Goal: Task Accomplishment & Management: Manage account settings

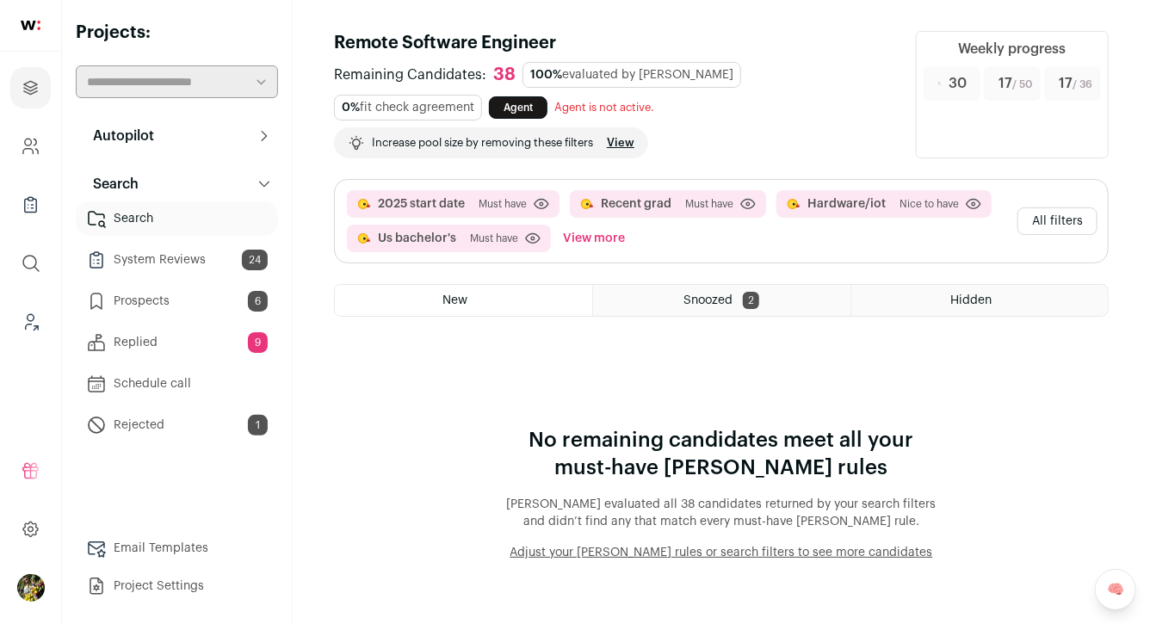
click at [257, 310] on span "6" at bounding box center [258, 301] width 20 height 21
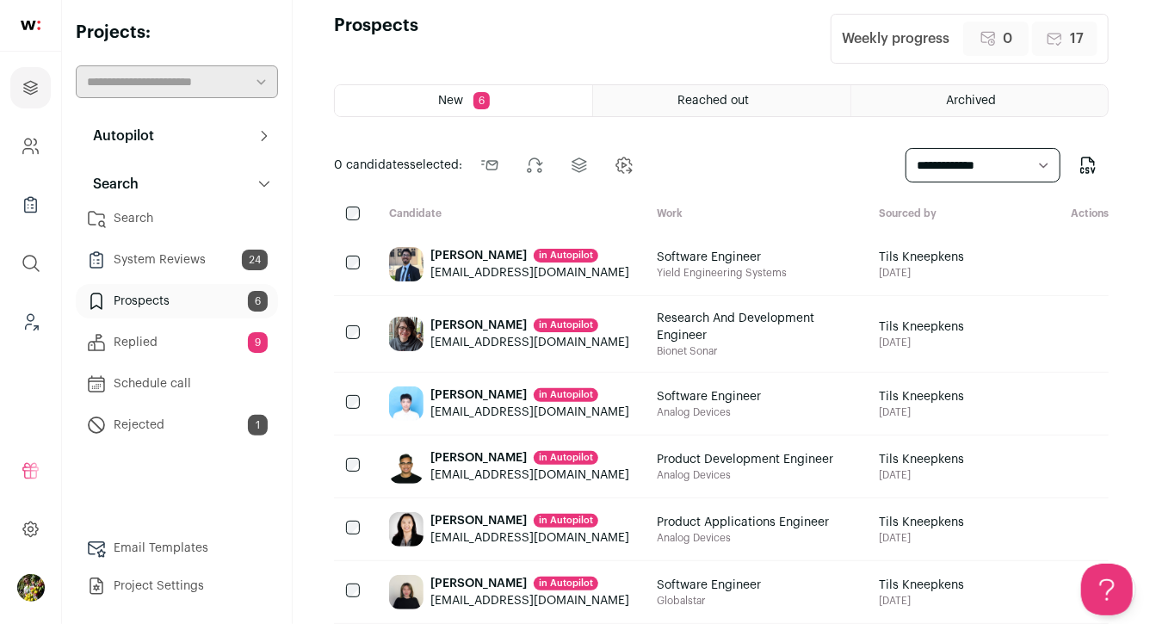
scroll to position [46, 0]
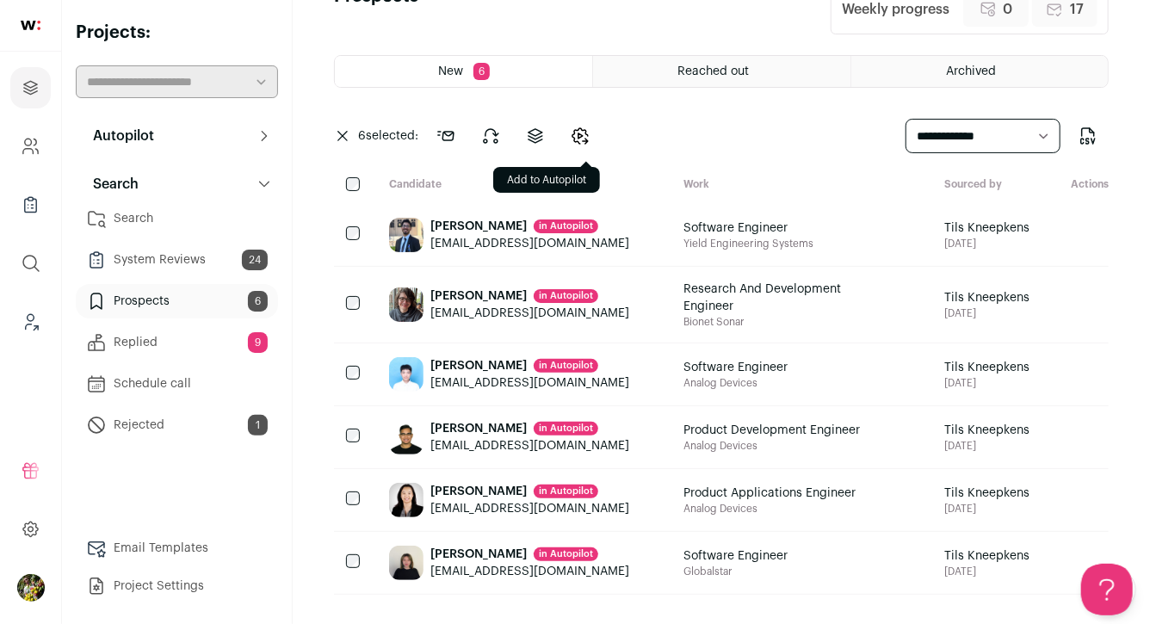
click at [585, 139] on icon "Change candidates stage" at bounding box center [580, 136] width 21 height 21
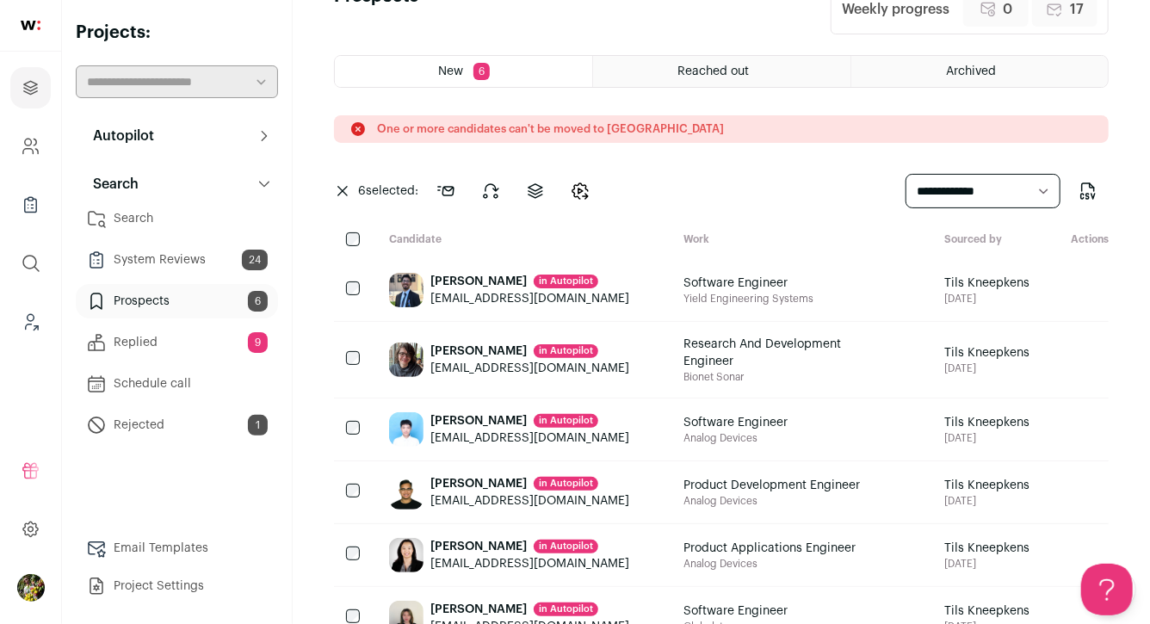
scroll to position [102, 0]
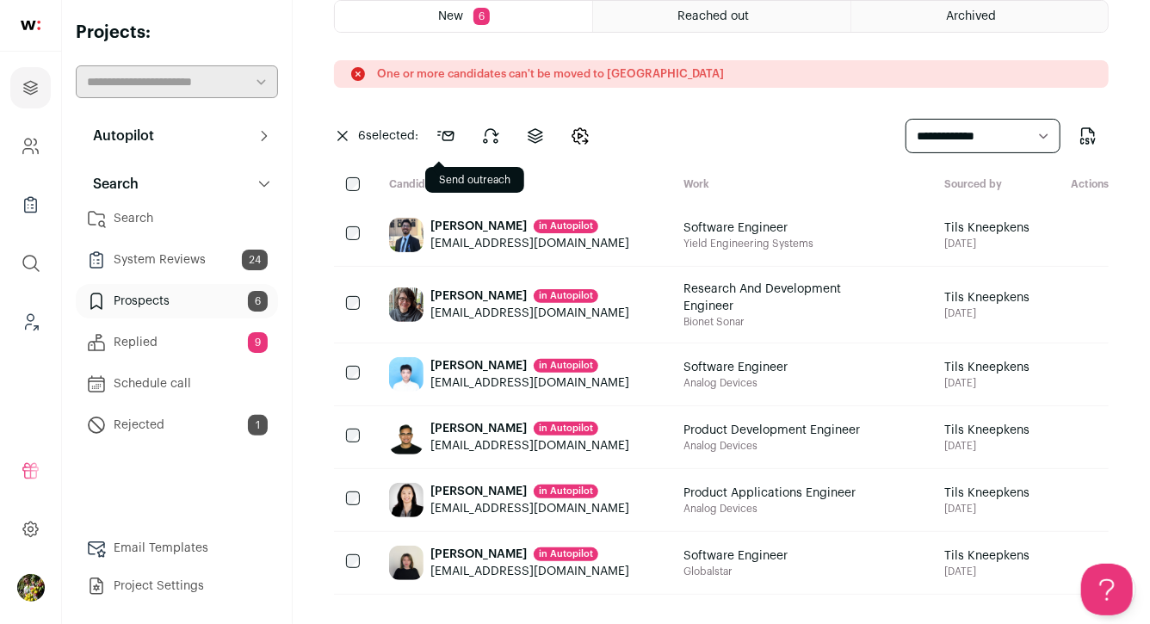
click at [452, 142] on icon at bounding box center [446, 136] width 21 height 21
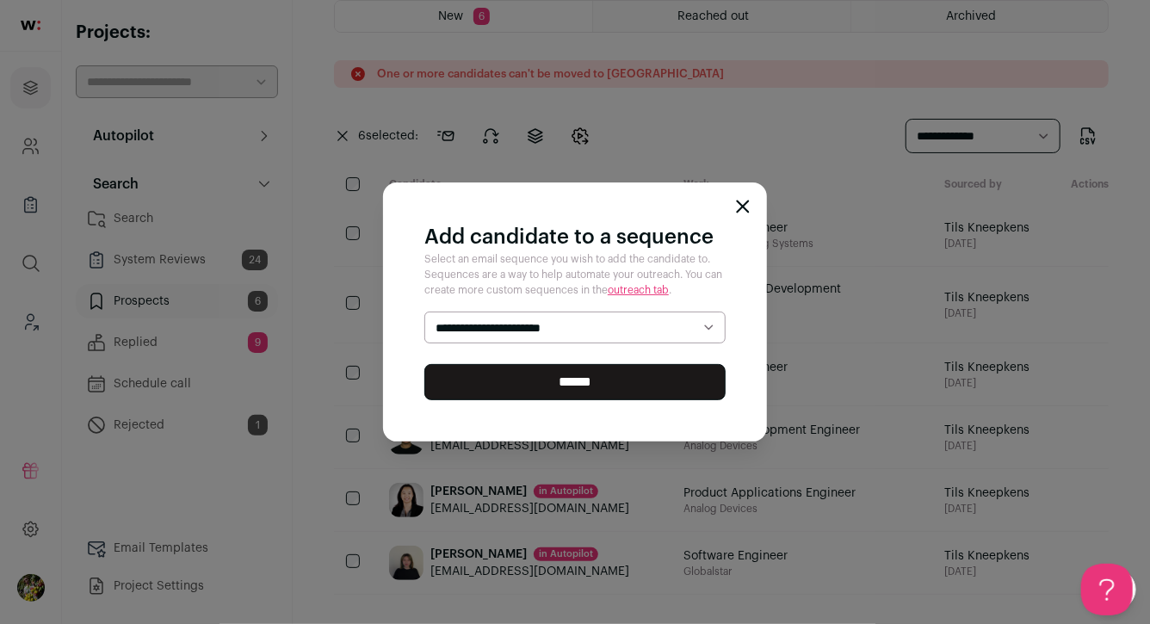
click at [543, 314] on select "**********" at bounding box center [574, 328] width 301 height 33
select select "*****"
click at [424, 312] on select "**********" at bounding box center [574, 328] width 301 height 33
click at [535, 375] on input "******" at bounding box center [574, 382] width 301 height 36
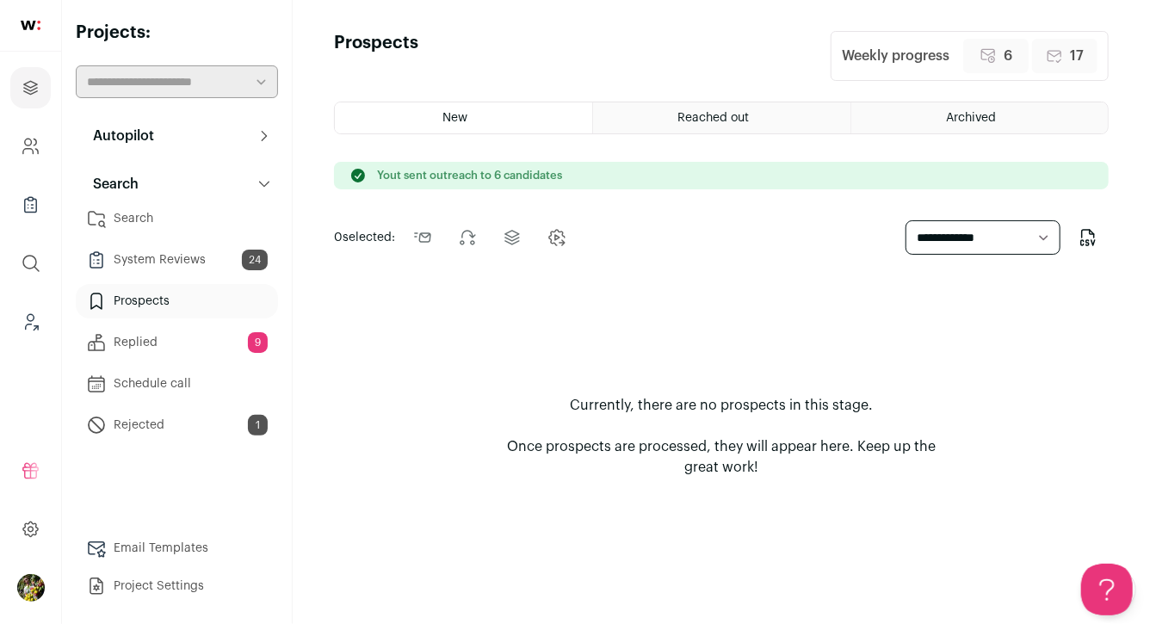
scroll to position [0, 0]
click at [179, 224] on link "Search" at bounding box center [177, 218] width 202 height 34
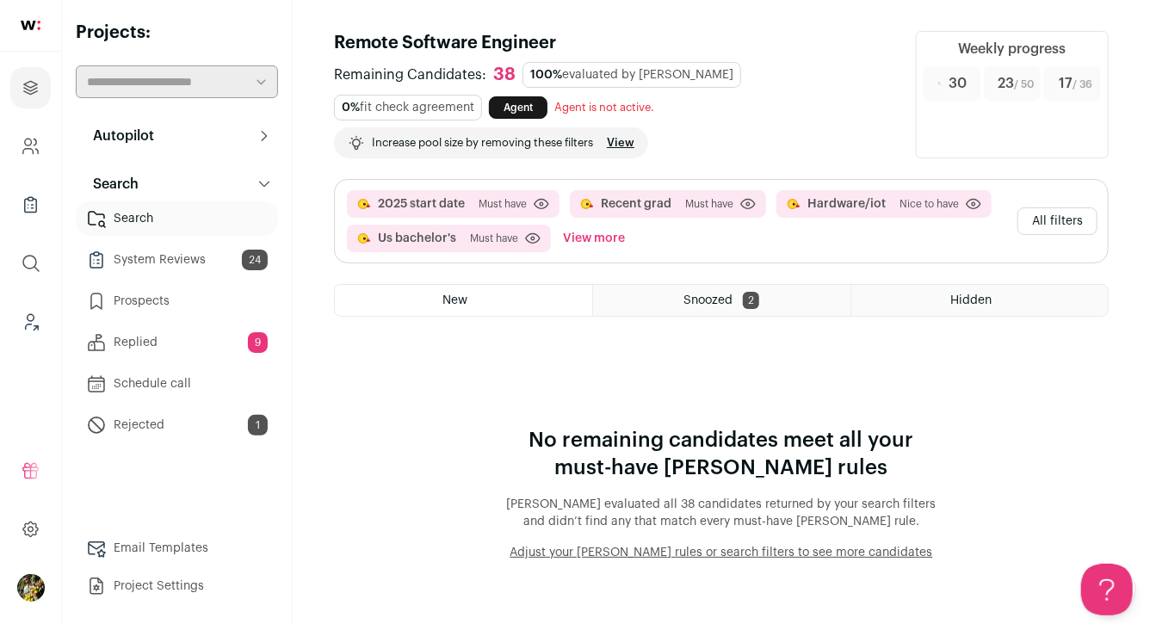
click at [1070, 221] on button "All filters" at bounding box center [1058, 221] width 80 height 28
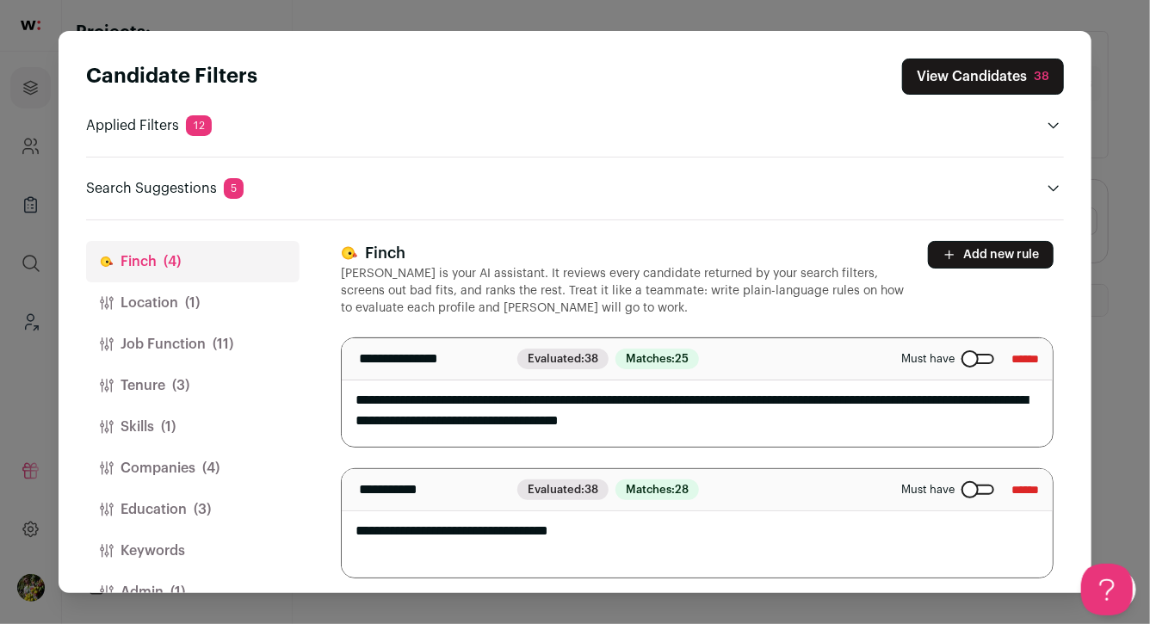
scroll to position [40, 0]
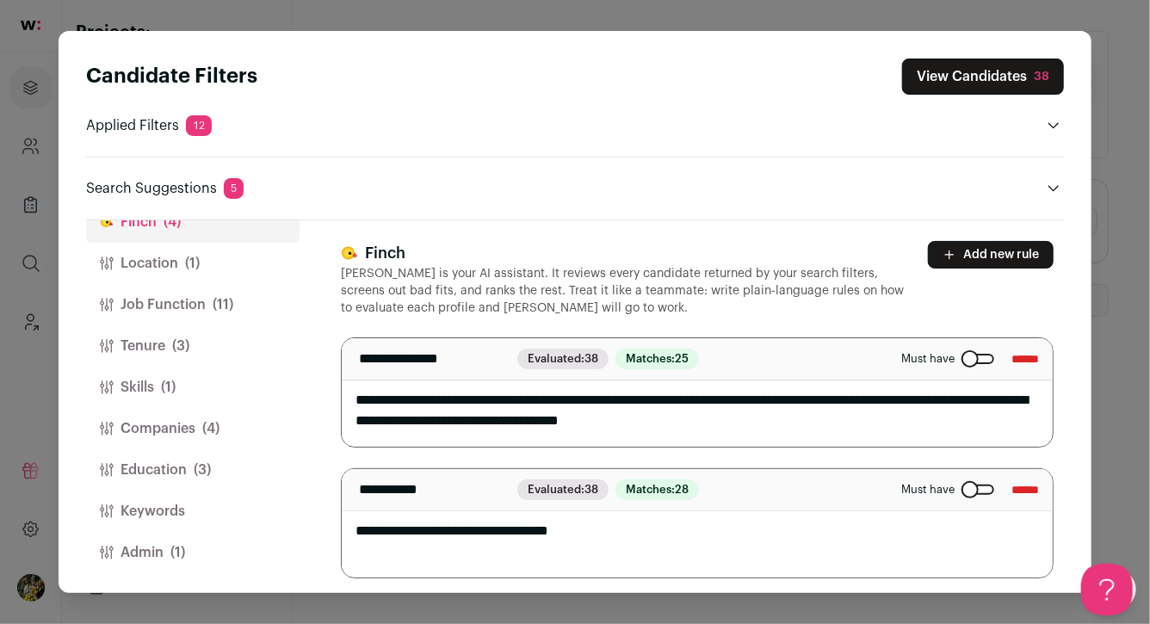
click at [201, 545] on button "Admin (1)" at bounding box center [193, 552] width 214 height 41
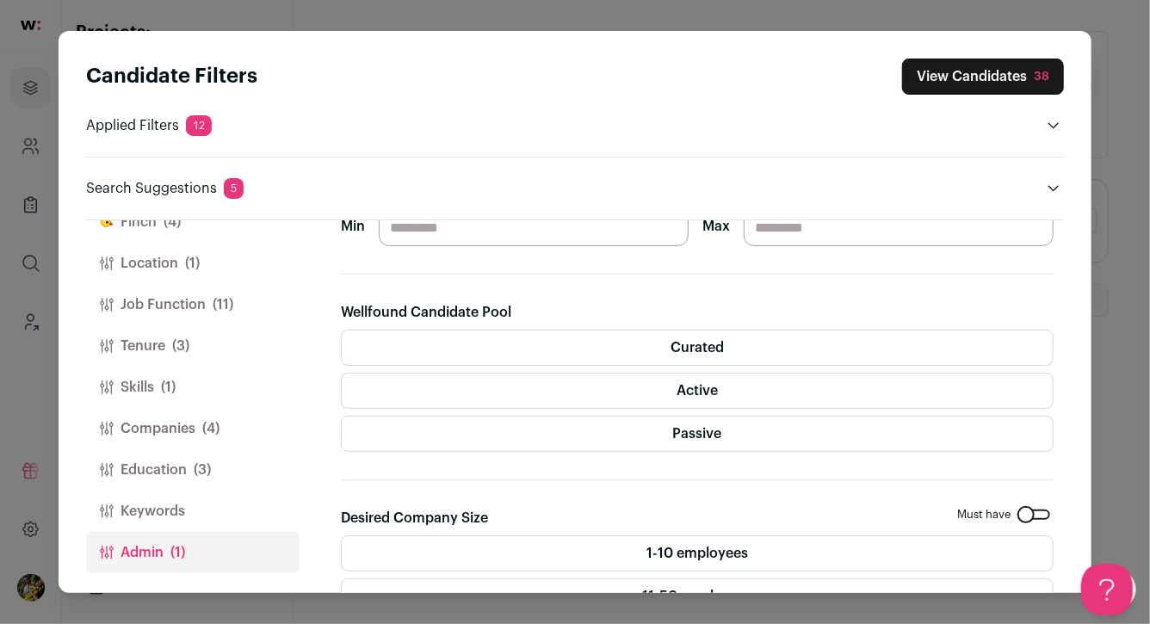
scroll to position [246, 0]
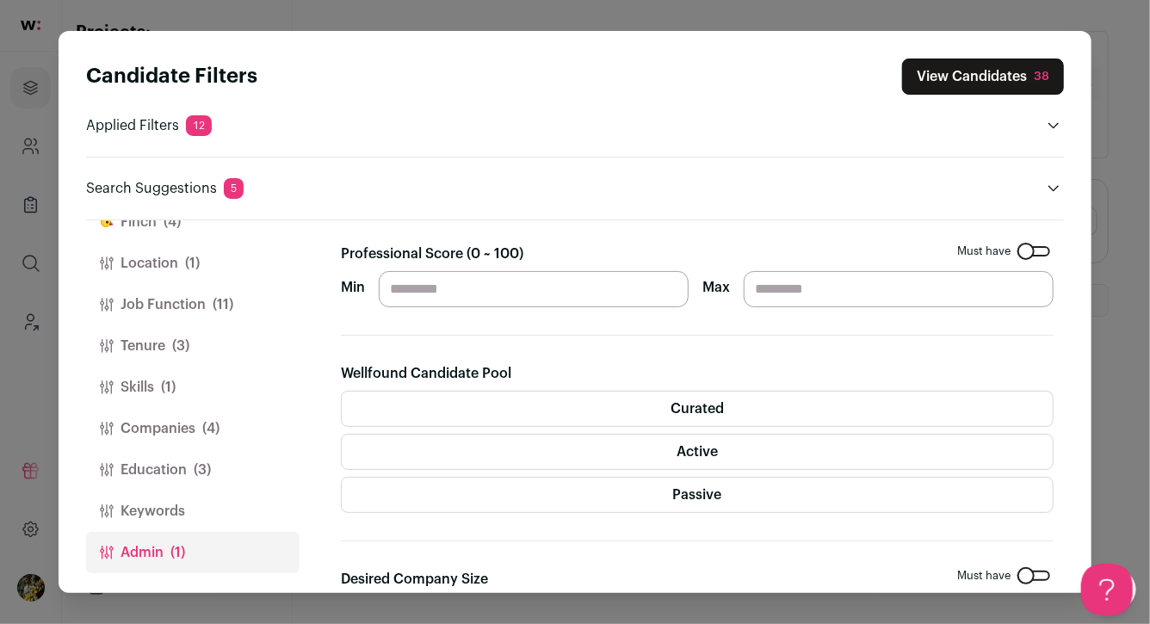
click at [219, 523] on button "Keywords" at bounding box center [193, 511] width 214 height 41
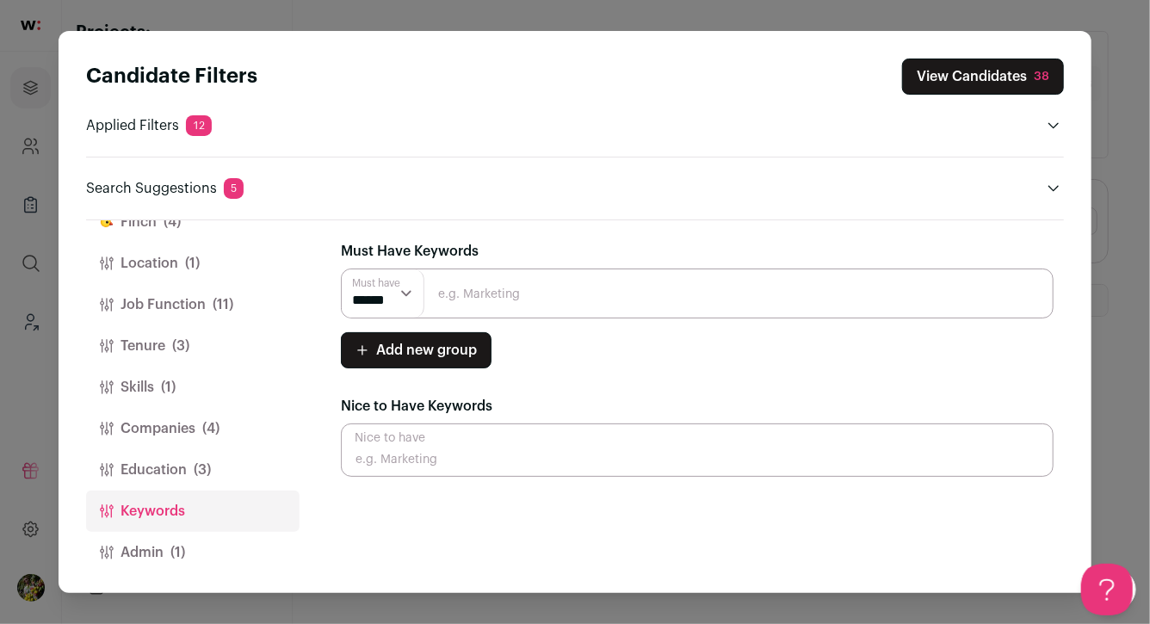
scroll to position [0, 0]
click at [549, 306] on input "Close modal via background" at bounding box center [697, 294] width 713 height 50
type input "snapdragon"
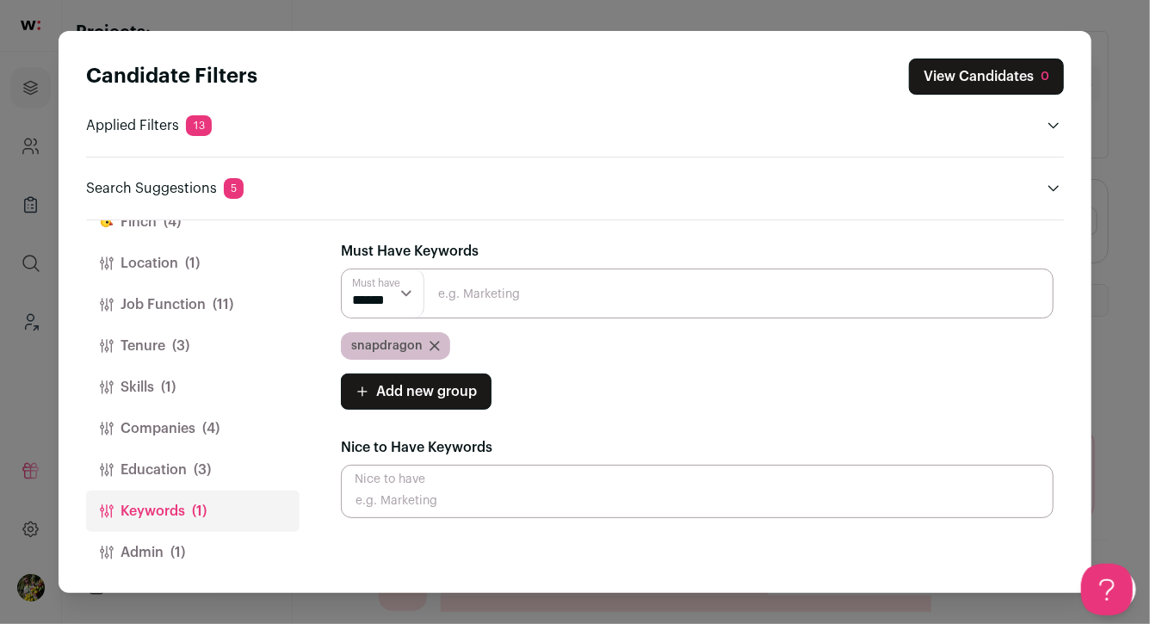
click at [213, 474] on button "Education (3)" at bounding box center [193, 469] width 214 height 41
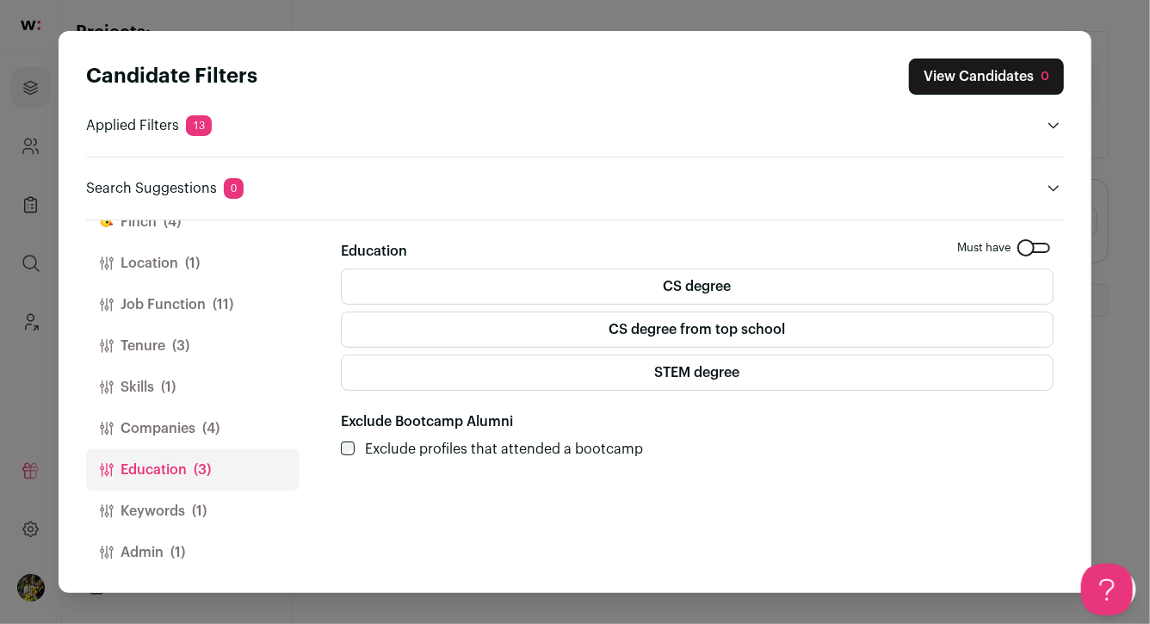
click at [449, 364] on label "STEM degree" at bounding box center [697, 373] width 713 height 36
click at [461, 339] on label "CS degree from top school" at bounding box center [697, 330] width 713 height 36
click at [477, 313] on label "CS degree from top school" at bounding box center [697, 330] width 713 height 36
click at [473, 328] on label "CS degree from top school" at bounding box center [697, 330] width 713 height 36
click at [477, 297] on label "CS degree" at bounding box center [697, 287] width 713 height 36
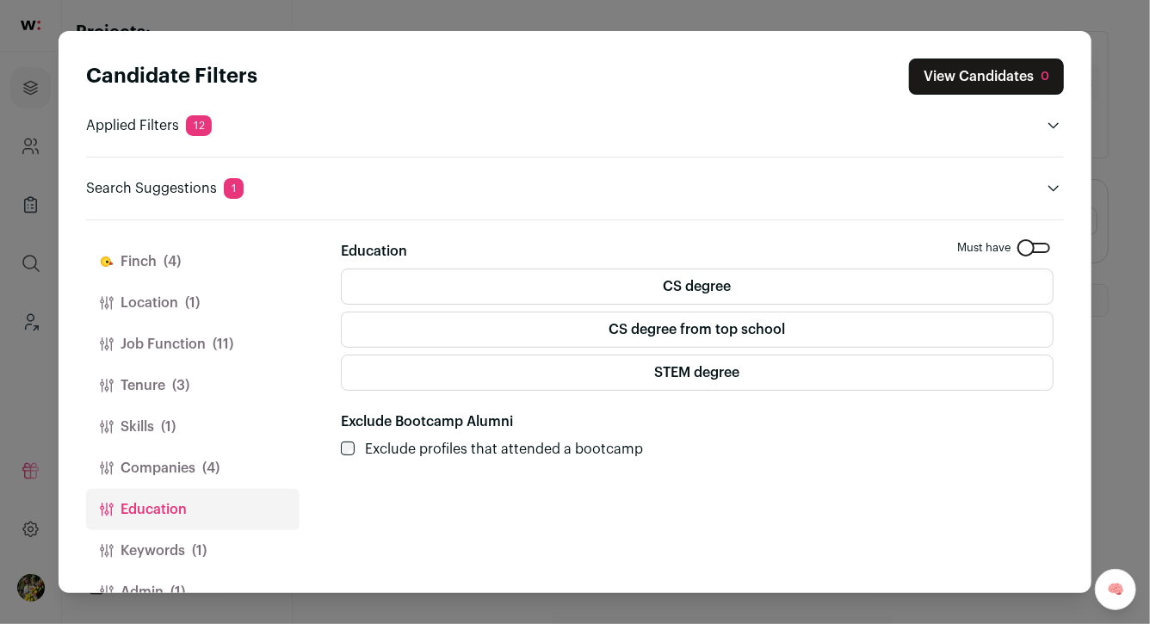
click at [202, 295] on button "Location (1)" at bounding box center [193, 302] width 214 height 41
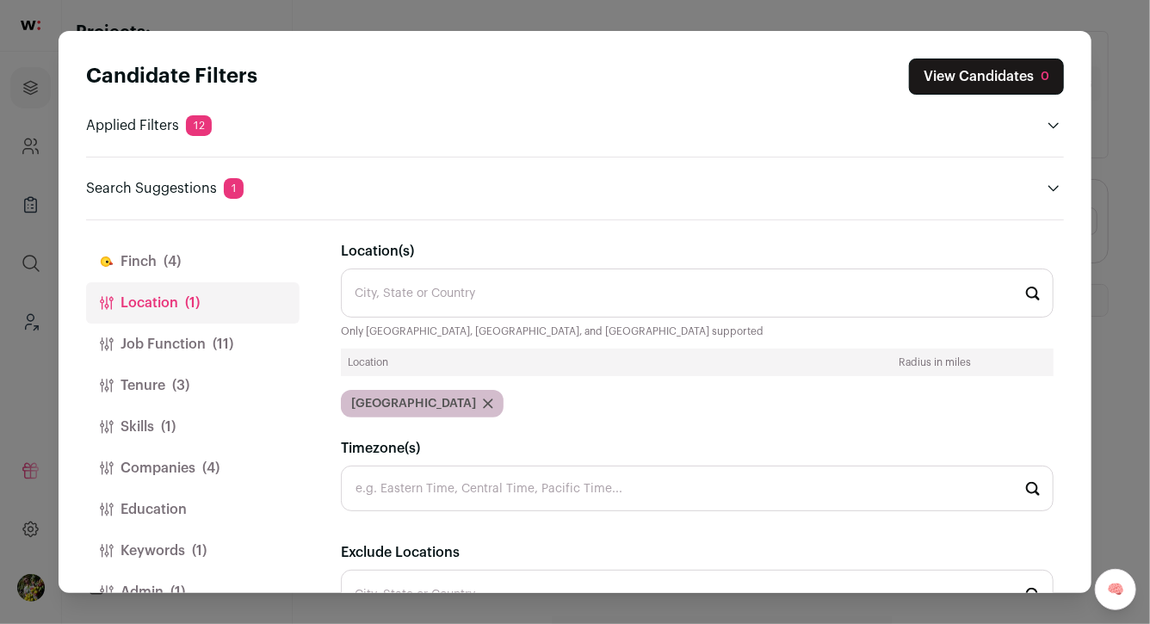
click at [208, 256] on button "Finch (4)" at bounding box center [193, 261] width 214 height 41
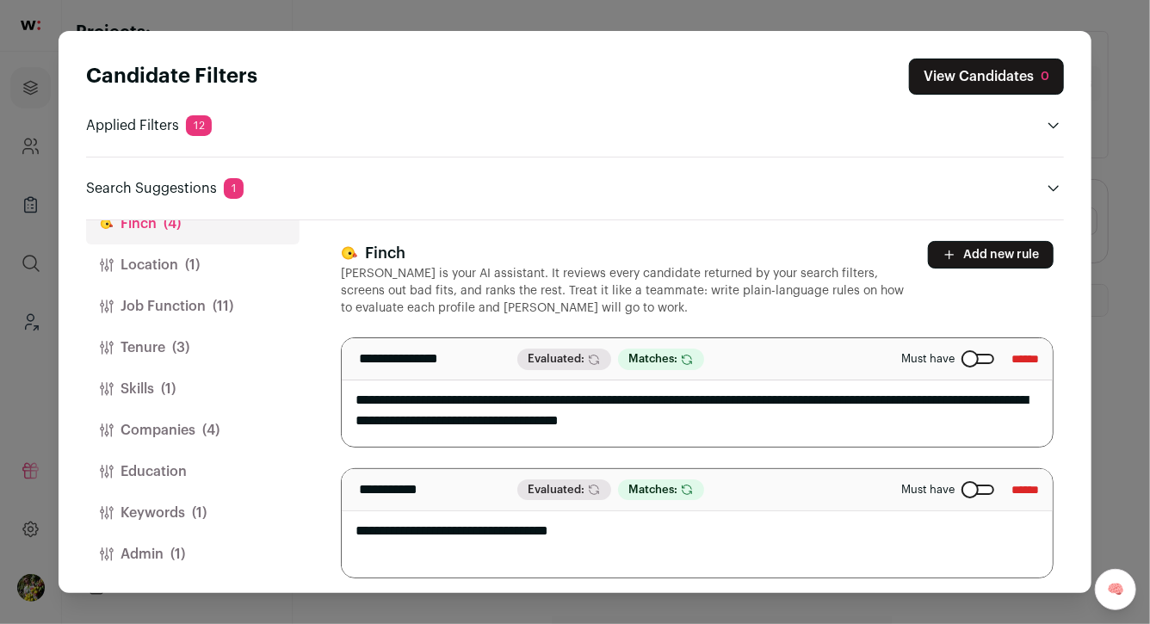
scroll to position [40, 0]
click at [226, 300] on span "(11)" at bounding box center [223, 304] width 21 height 21
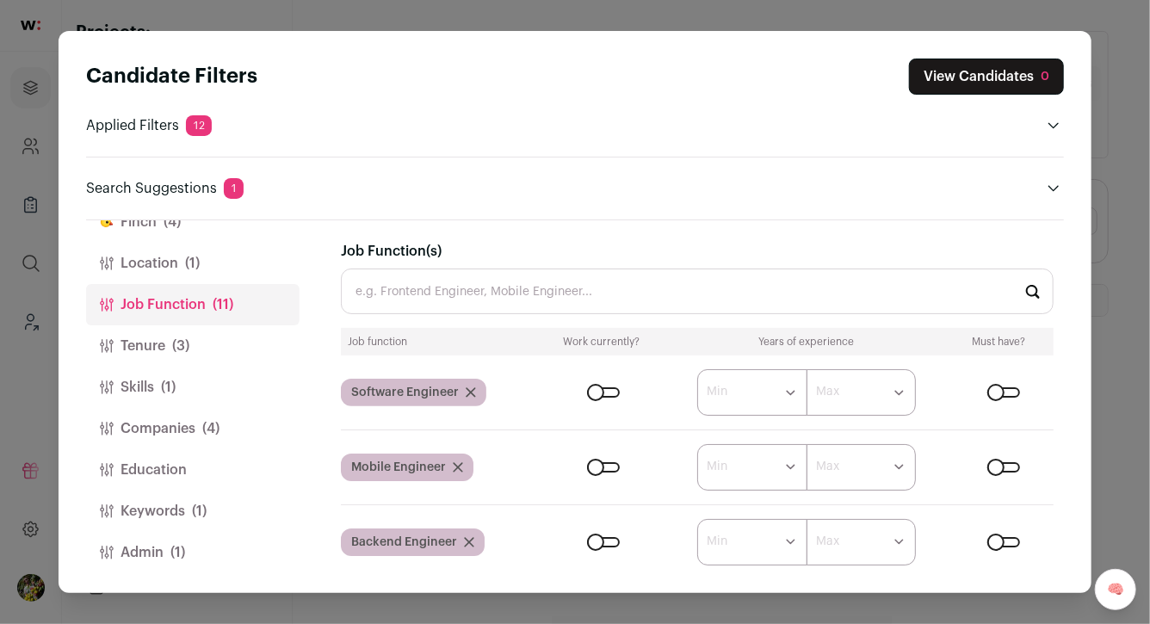
click at [212, 336] on button "Tenure (3)" at bounding box center [193, 345] width 214 height 41
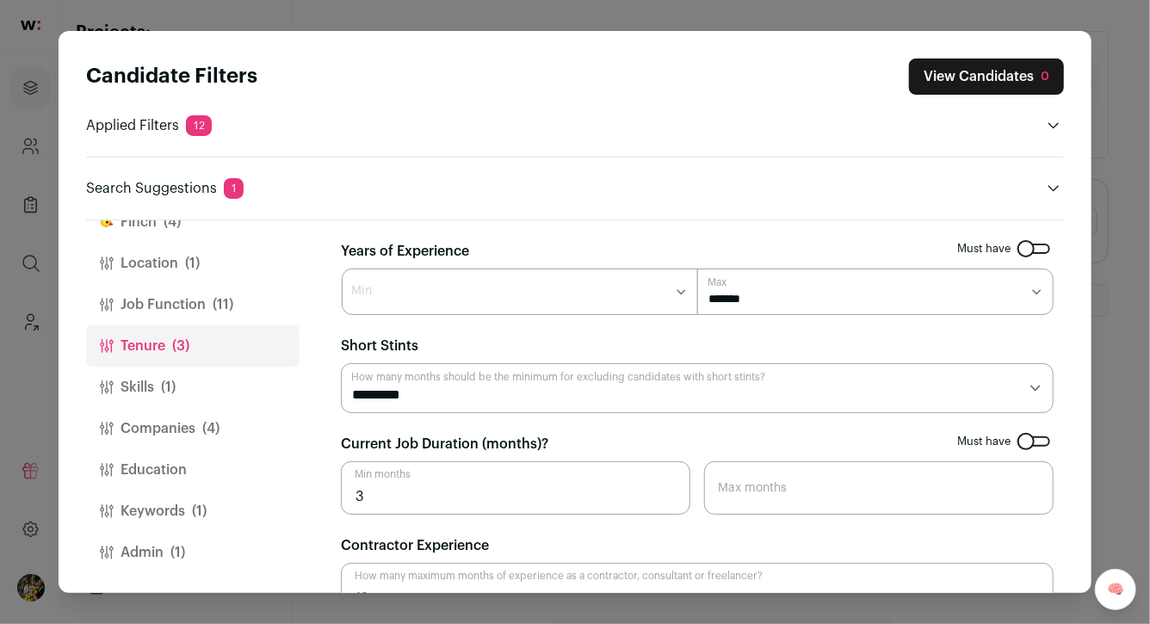
click at [194, 397] on button "Skills (1)" at bounding box center [193, 387] width 214 height 41
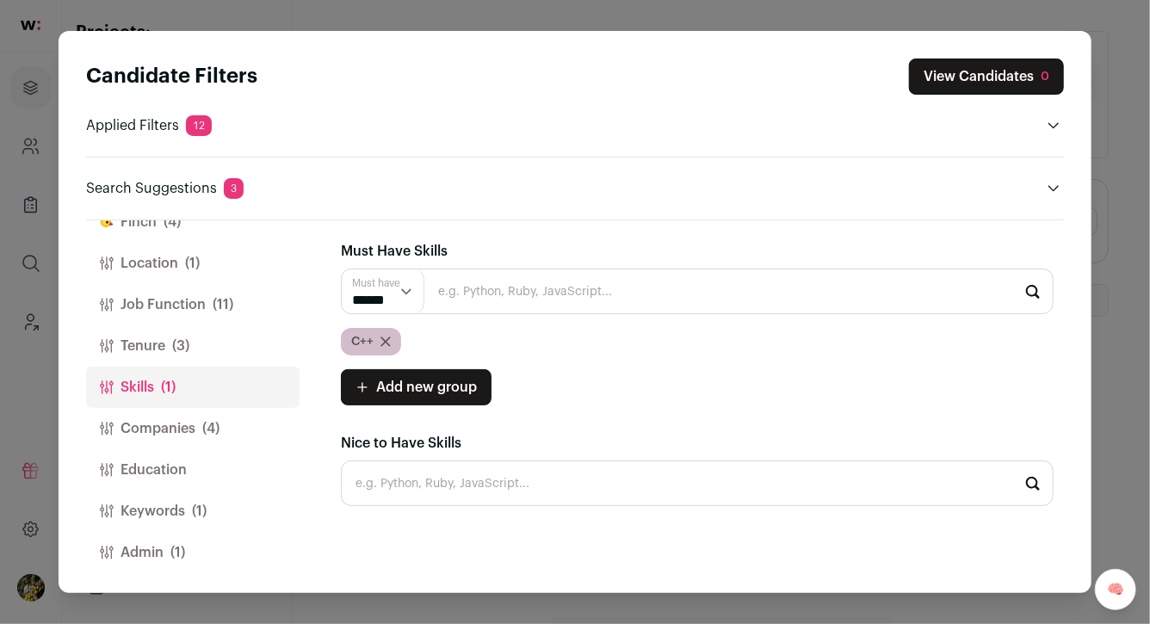
click at [383, 344] on icon "Close modal via background" at bounding box center [385, 342] width 9 height 9
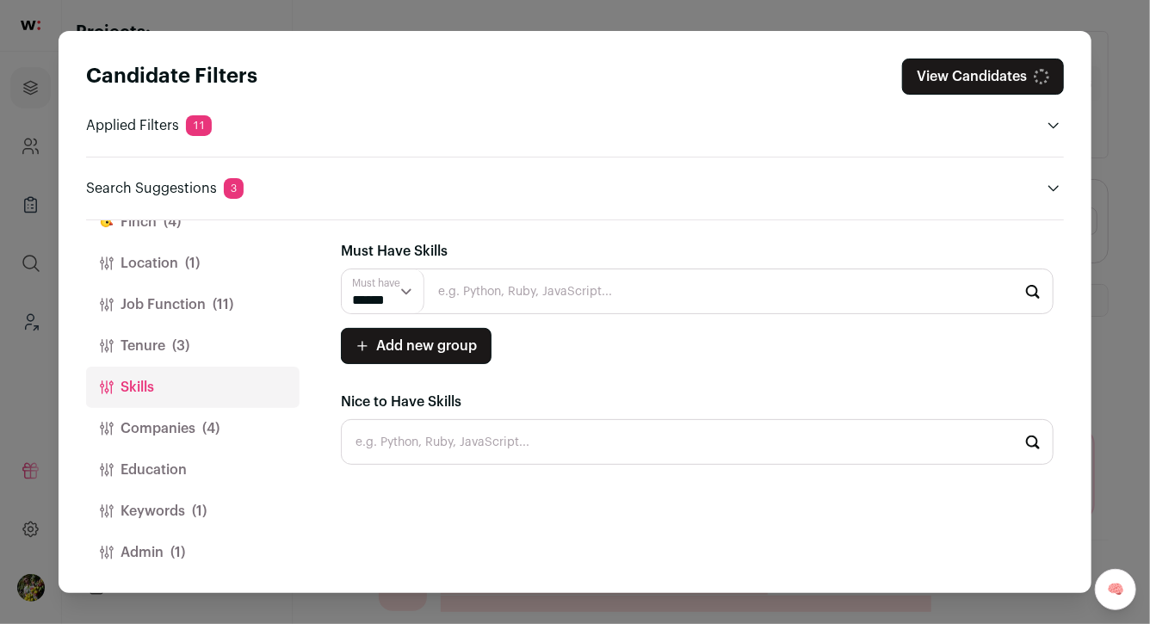
click at [195, 418] on button "Companies (4)" at bounding box center [193, 428] width 214 height 41
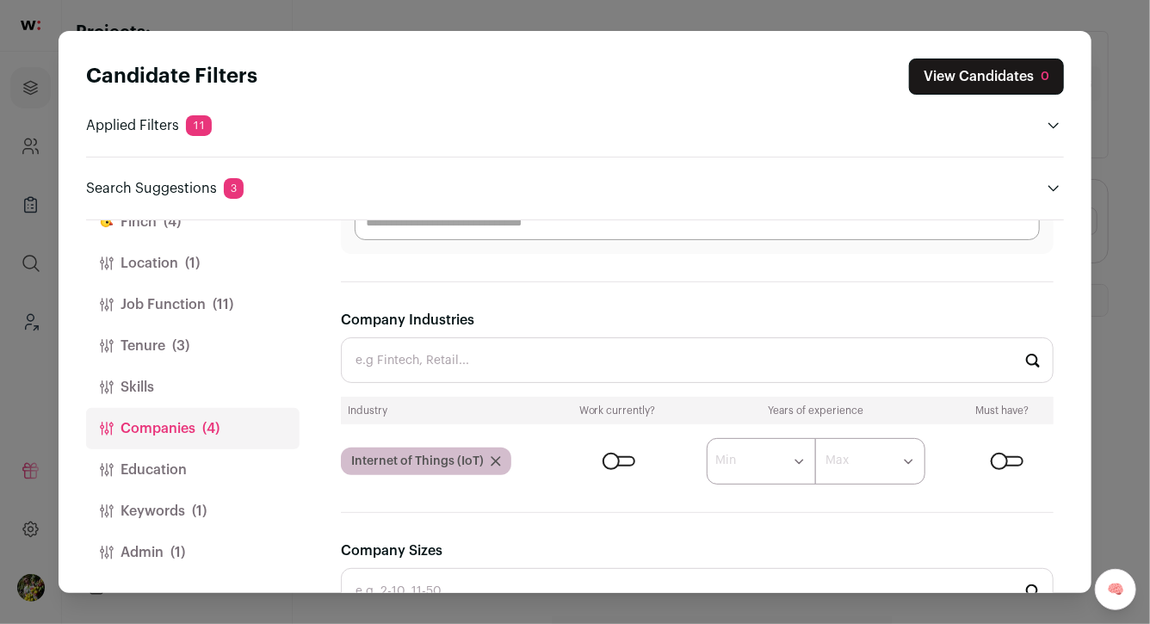
scroll to position [426, 0]
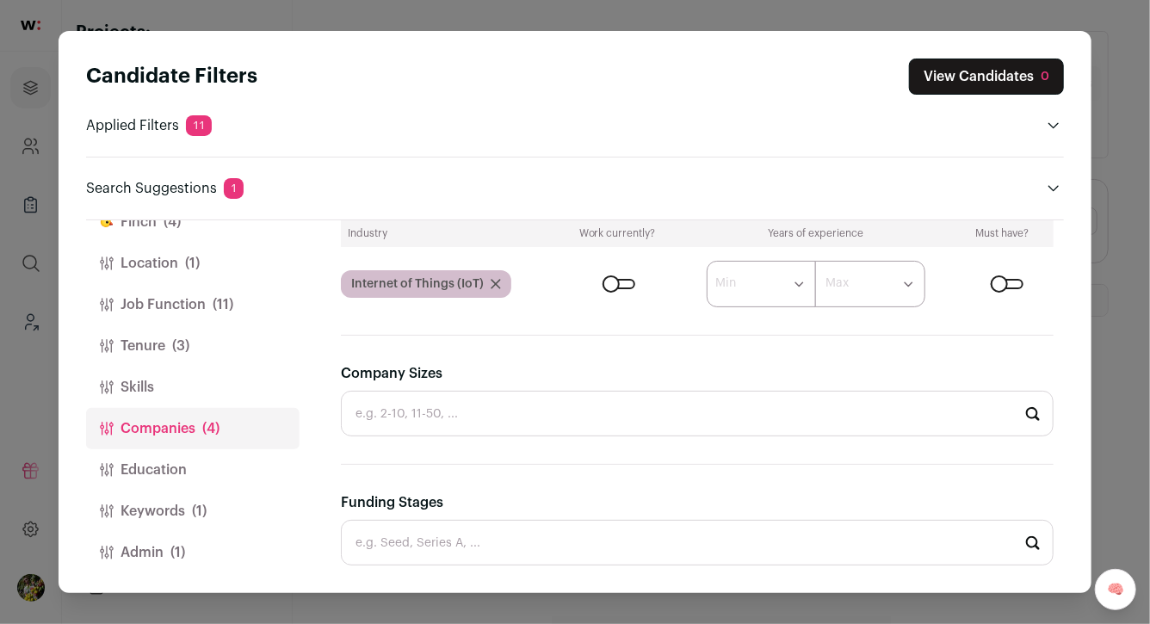
click at [1008, 286] on div "Close modal via background" at bounding box center [1007, 284] width 33 height 10
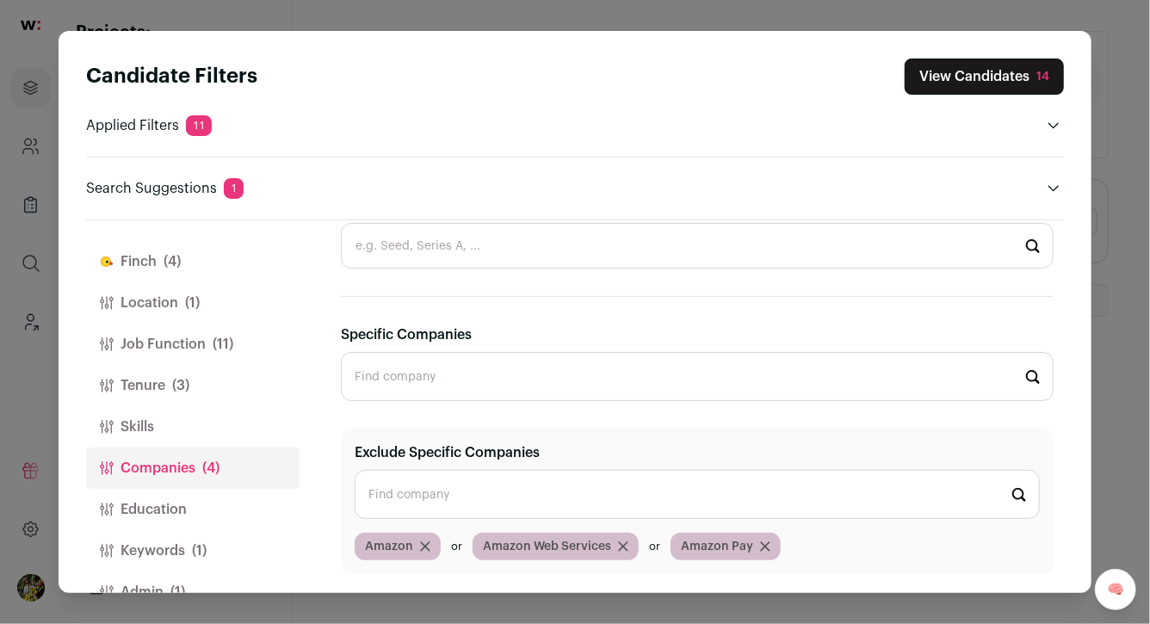
scroll to position [40, 0]
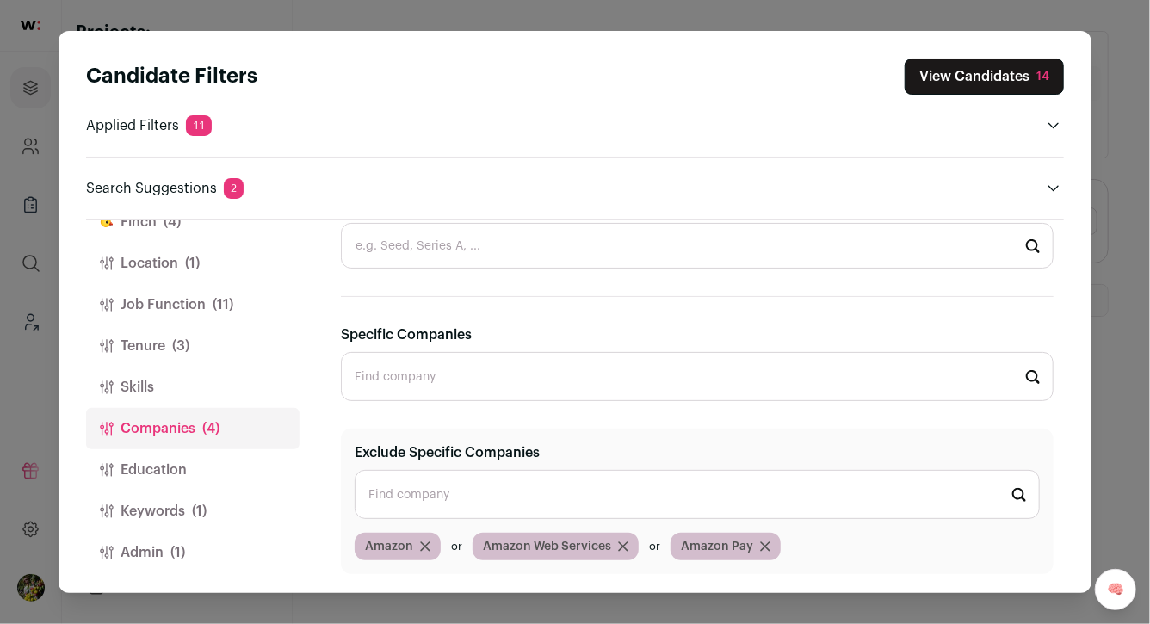
click at [205, 468] on button "Education" at bounding box center [193, 469] width 214 height 41
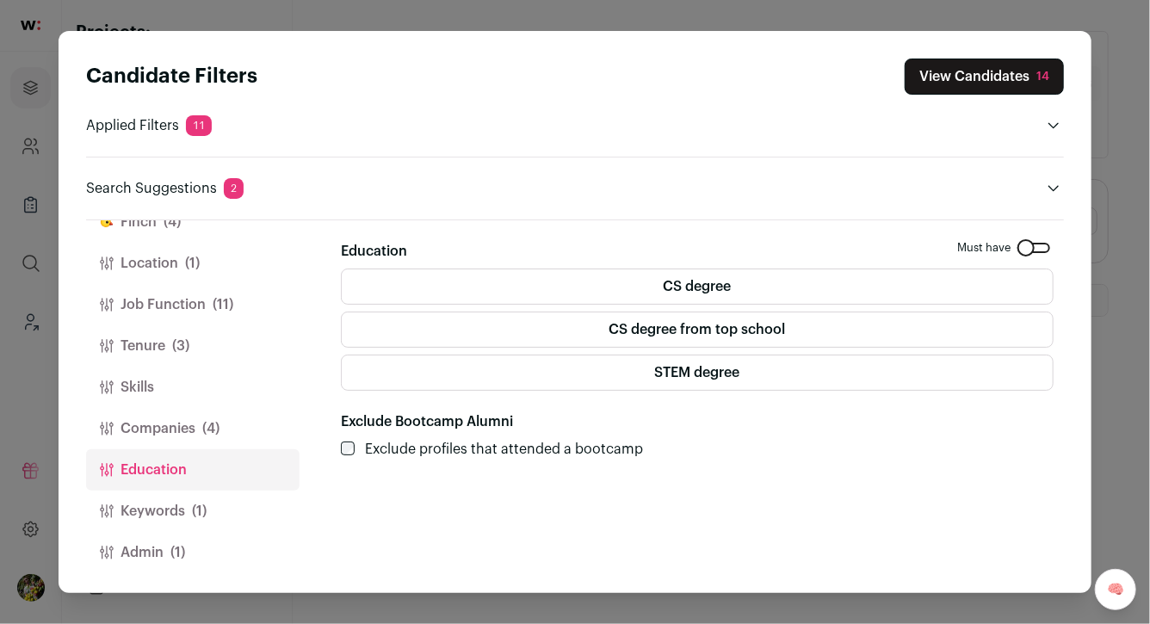
scroll to position [0, 0]
click at [202, 496] on button "Keywords (1)" at bounding box center [193, 511] width 214 height 41
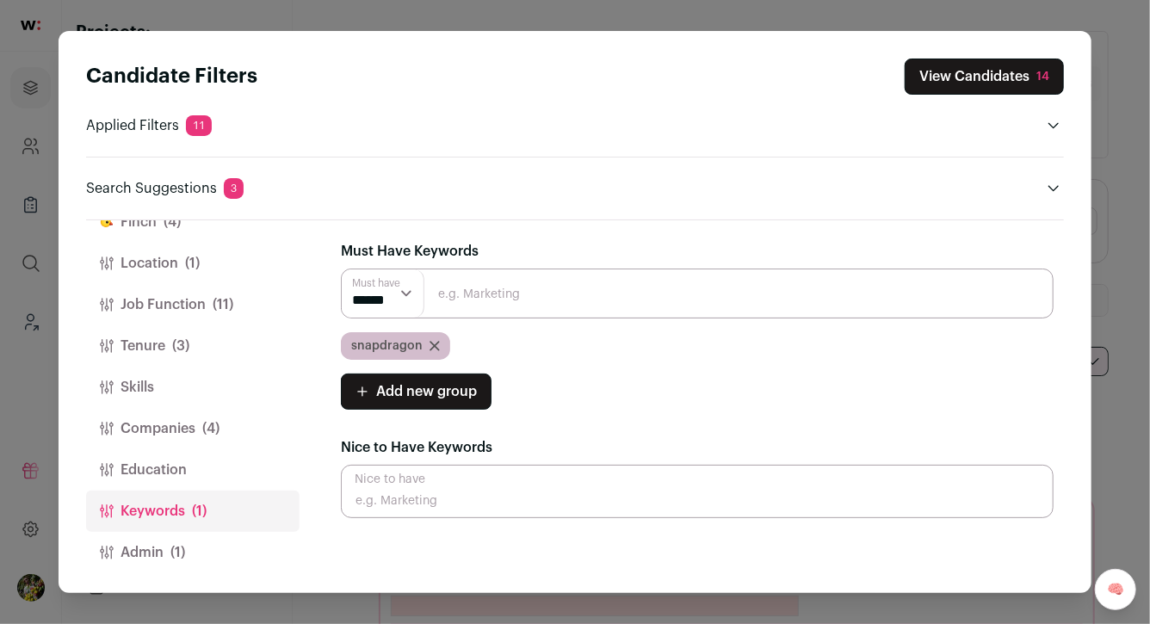
click at [187, 524] on button "Keywords (1)" at bounding box center [193, 511] width 214 height 41
click at [180, 546] on span "(1)" at bounding box center [177, 552] width 15 height 21
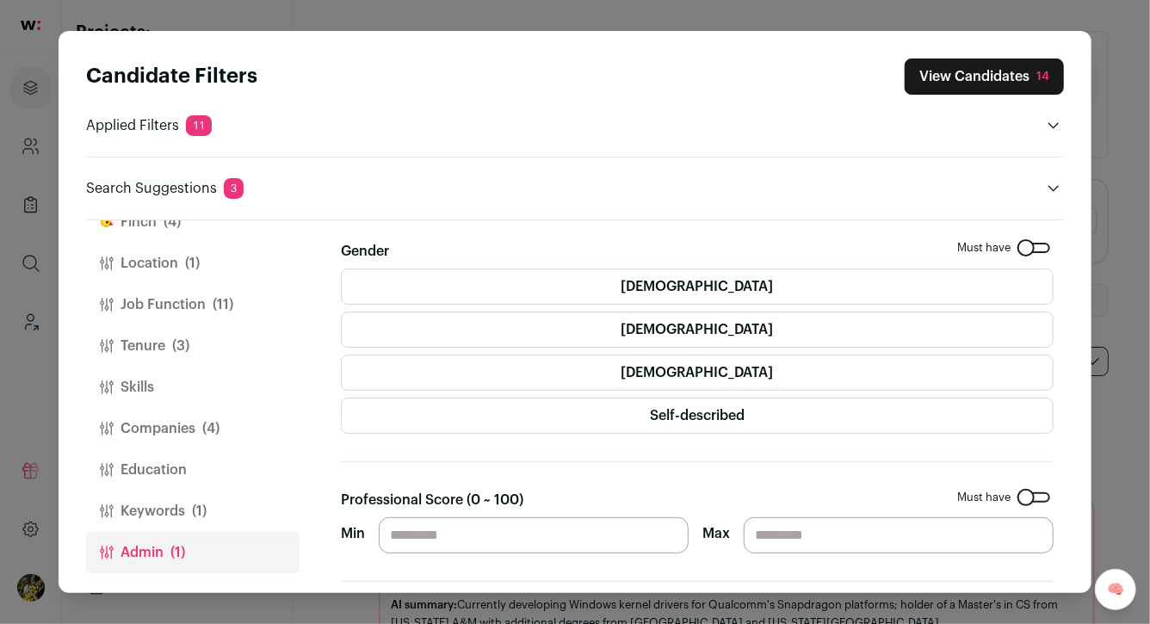
click at [202, 466] on button "Education" at bounding box center [193, 469] width 214 height 41
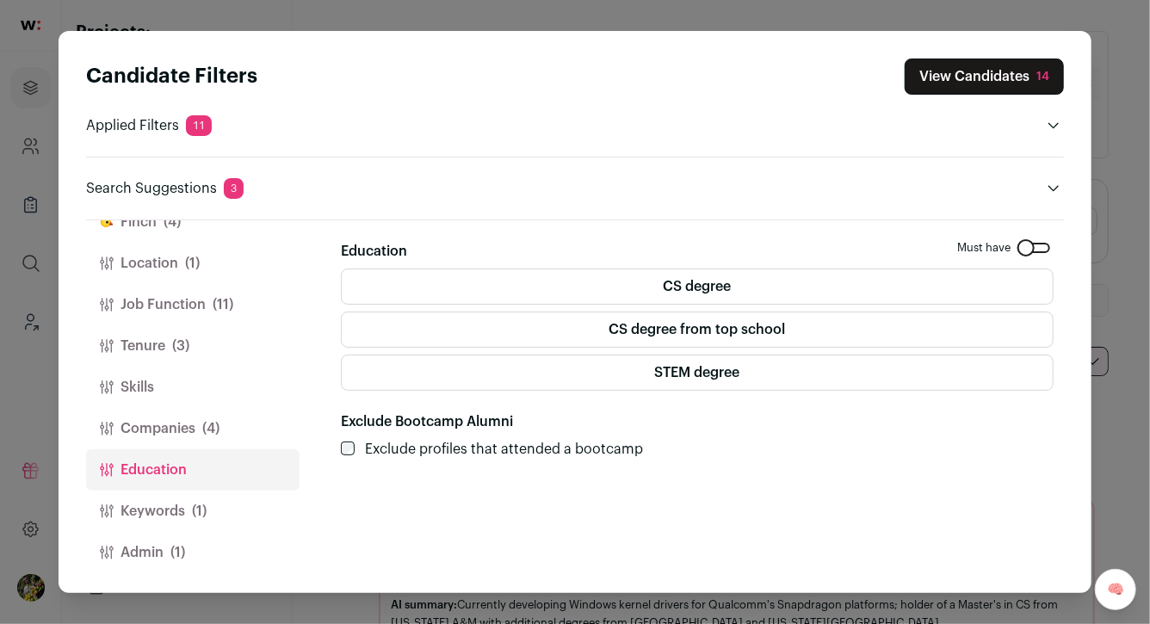
click at [195, 504] on span "(1)" at bounding box center [199, 511] width 15 height 21
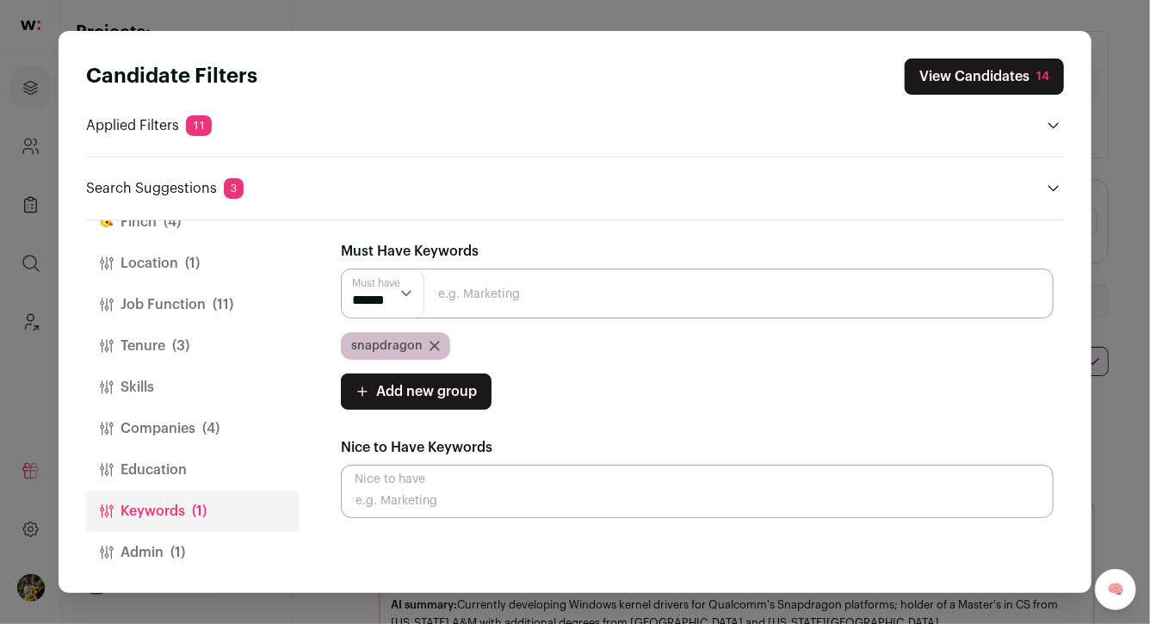
click at [503, 307] on input "Close modal via background" at bounding box center [697, 294] width 713 height 50
type input "Snapdragon"
click at [1000, 76] on button "View Candidates 14" at bounding box center [984, 77] width 159 height 36
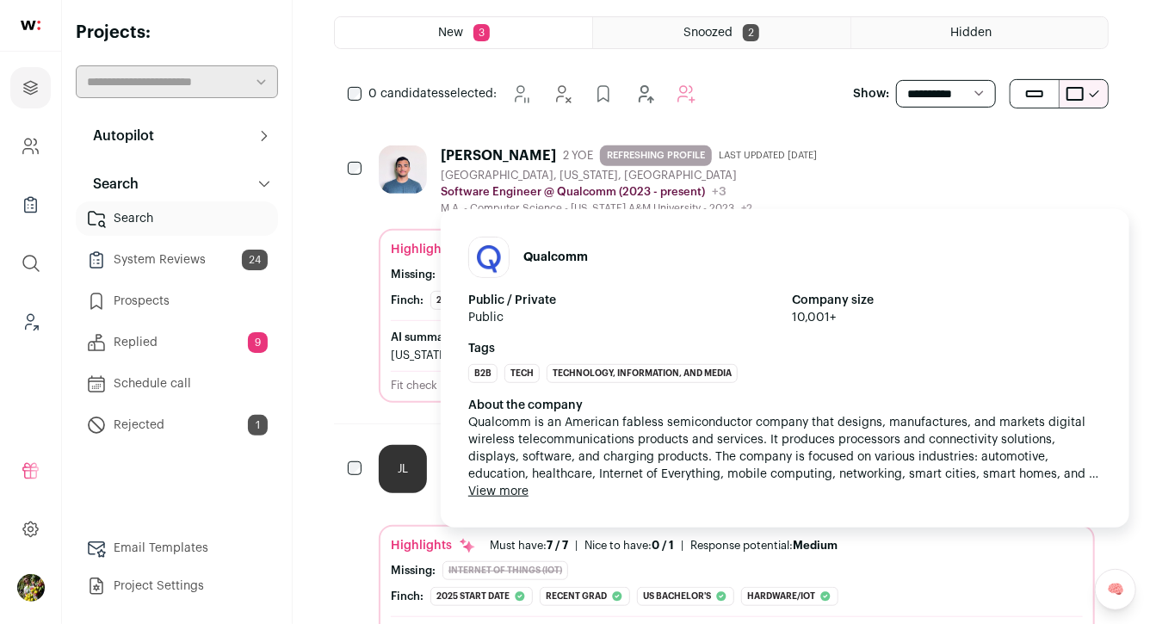
scroll to position [269, 0]
click at [488, 186] on p "Software Engineer @ Qualcomm (2023 - present)" at bounding box center [573, 191] width 264 height 14
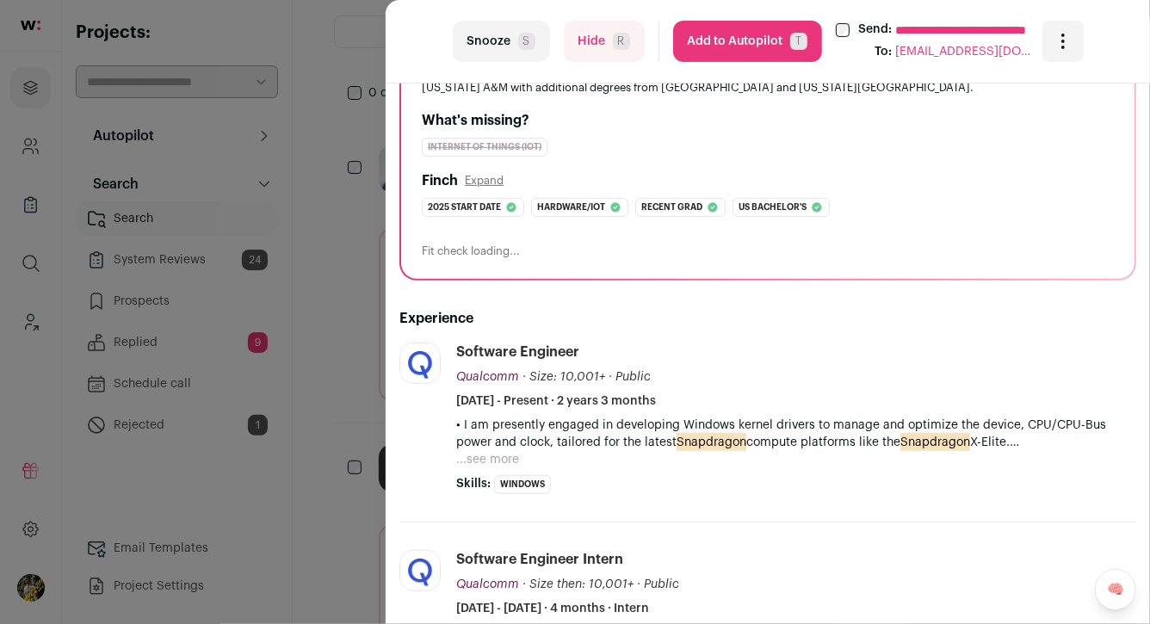
scroll to position [257, 0]
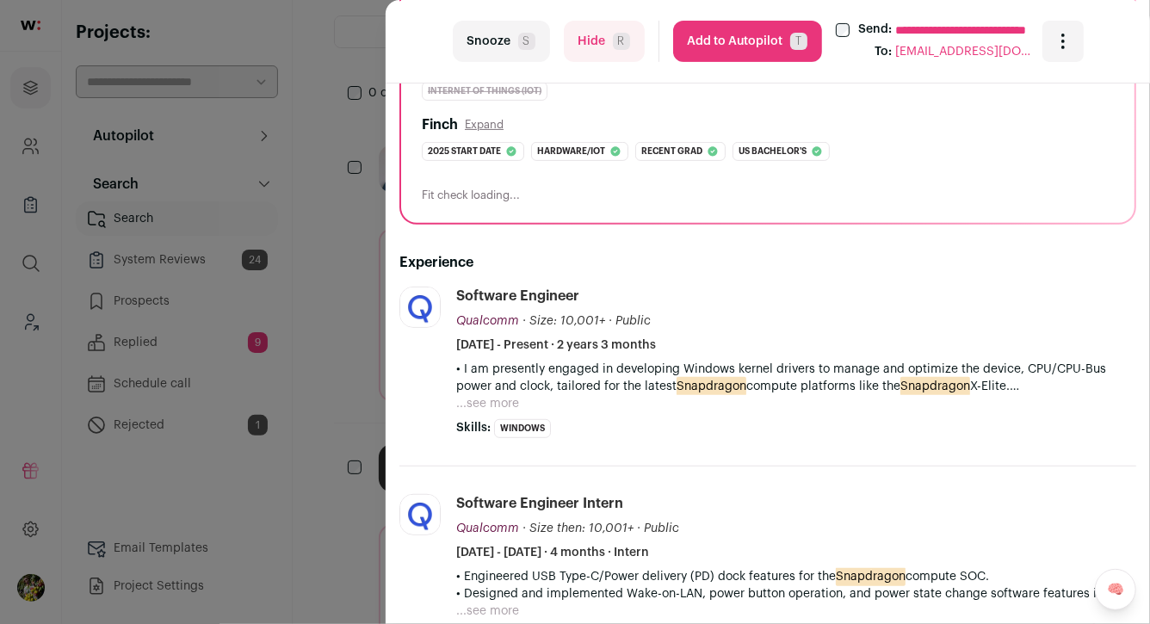
click at [490, 406] on button "...see more" at bounding box center [487, 403] width 63 height 17
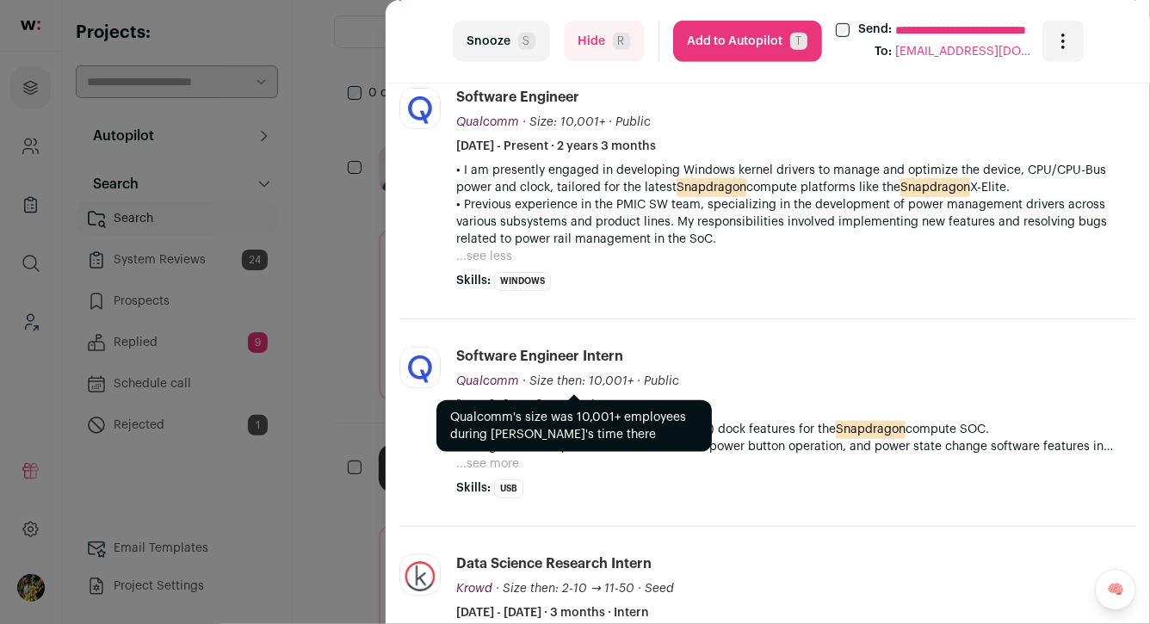
scroll to position [453, 0]
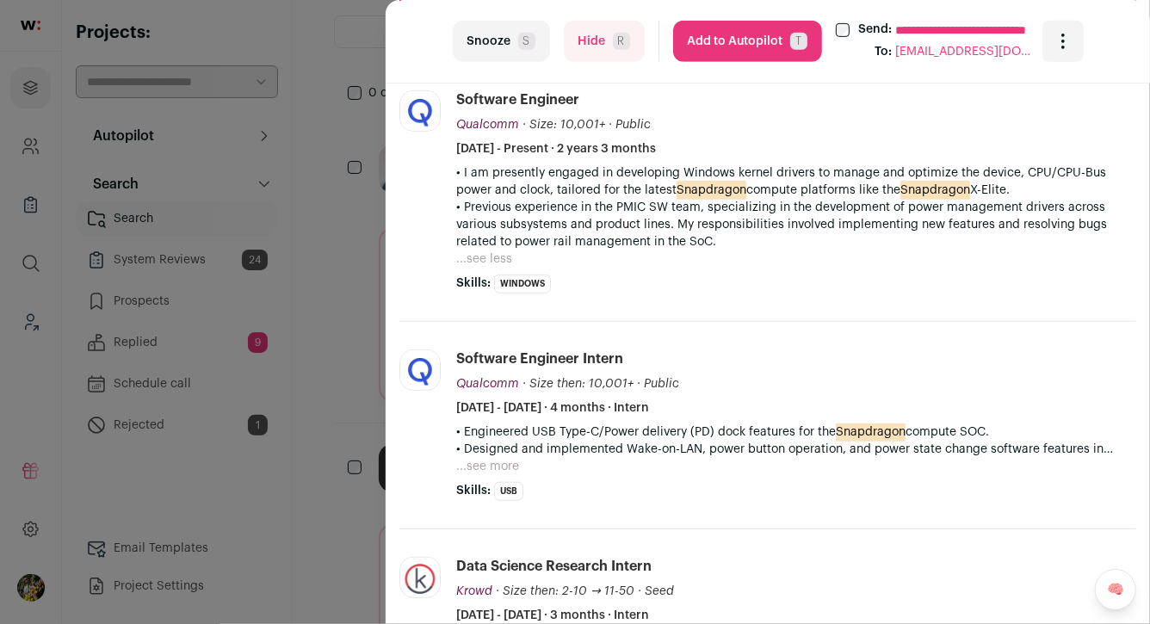
click at [779, 29] on button "Add to Autopilot T" at bounding box center [747, 41] width 149 height 41
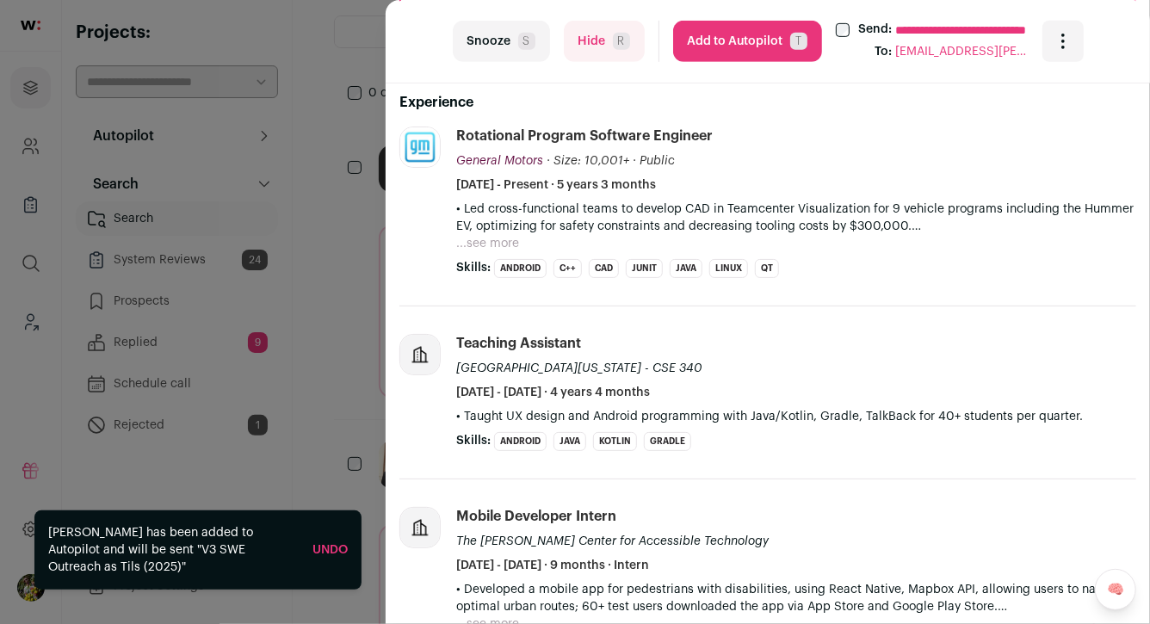
scroll to position [478, 0]
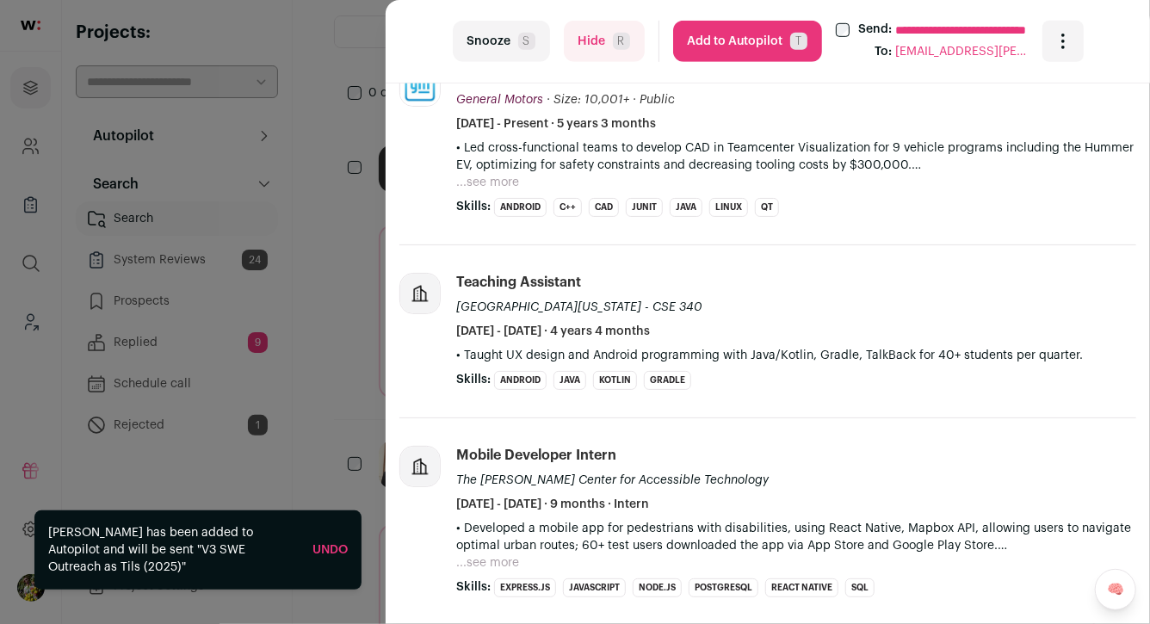
click at [490, 182] on button "...see more" at bounding box center [487, 182] width 63 height 17
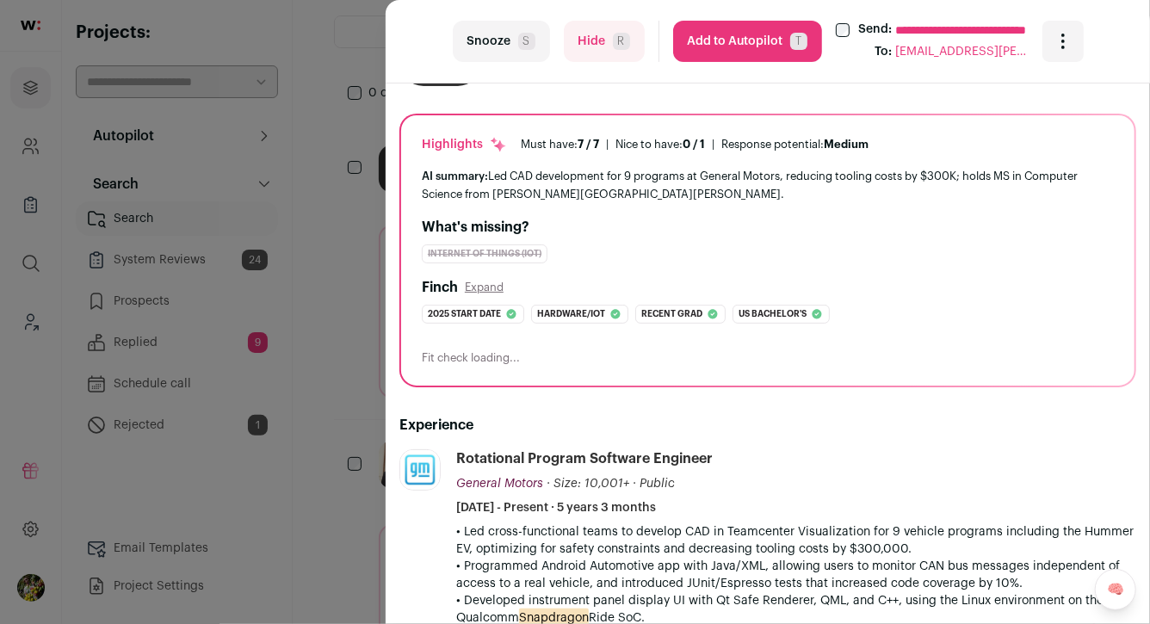
scroll to position [0, 0]
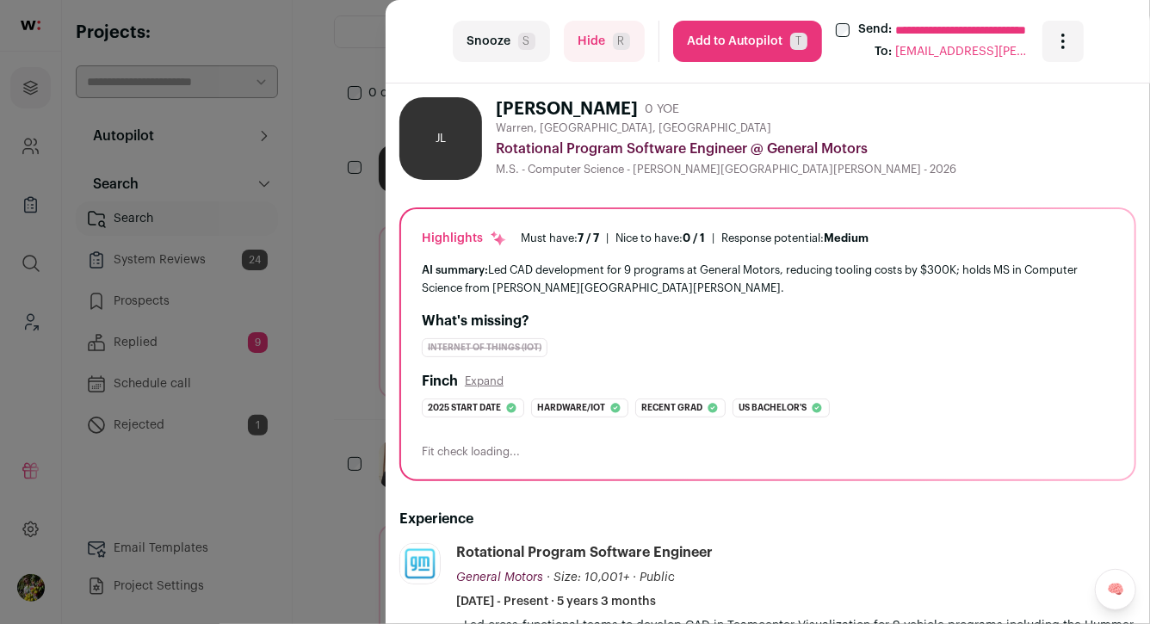
click at [771, 40] on button "Add to Autopilot T" at bounding box center [747, 41] width 149 height 41
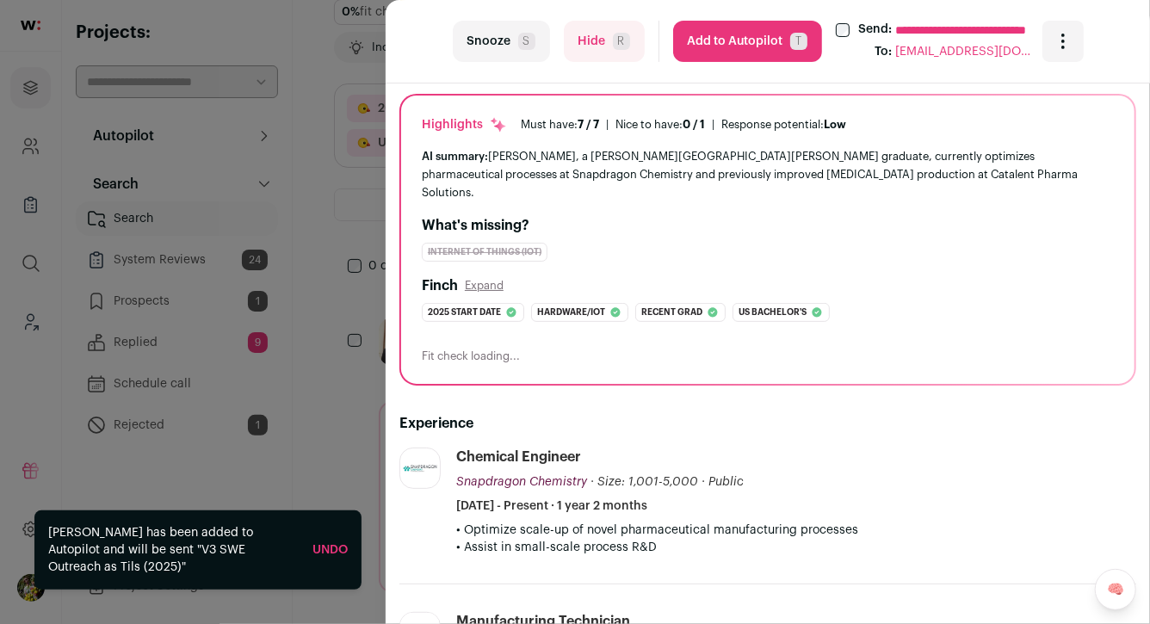
scroll to position [176, 0]
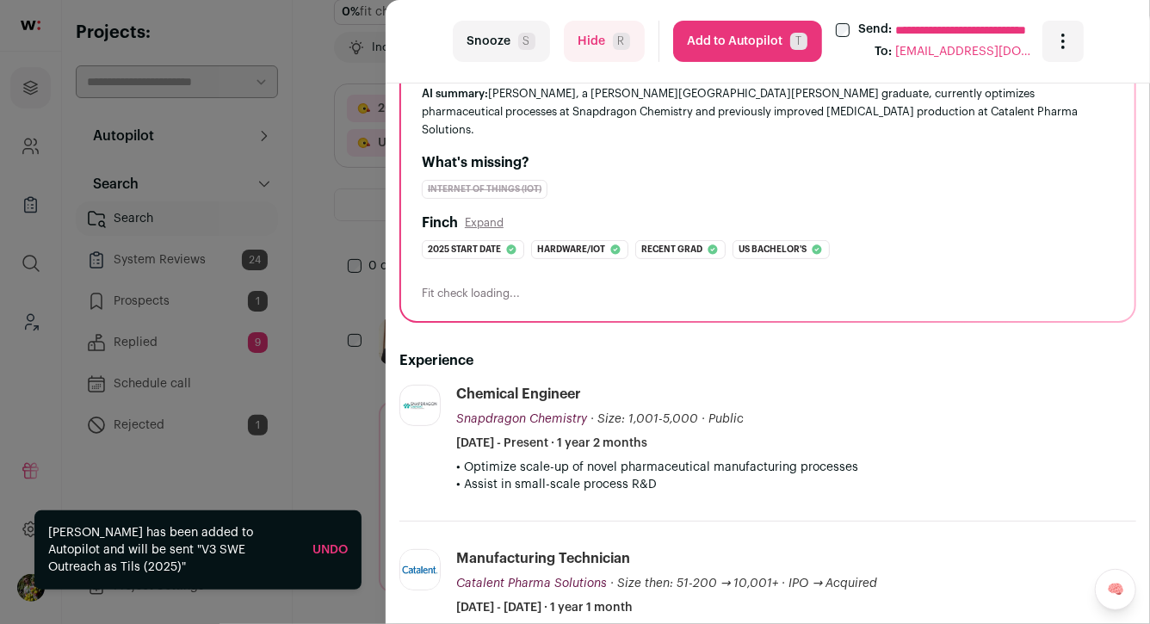
click at [604, 34] on button "Hide R" at bounding box center [604, 41] width 81 height 41
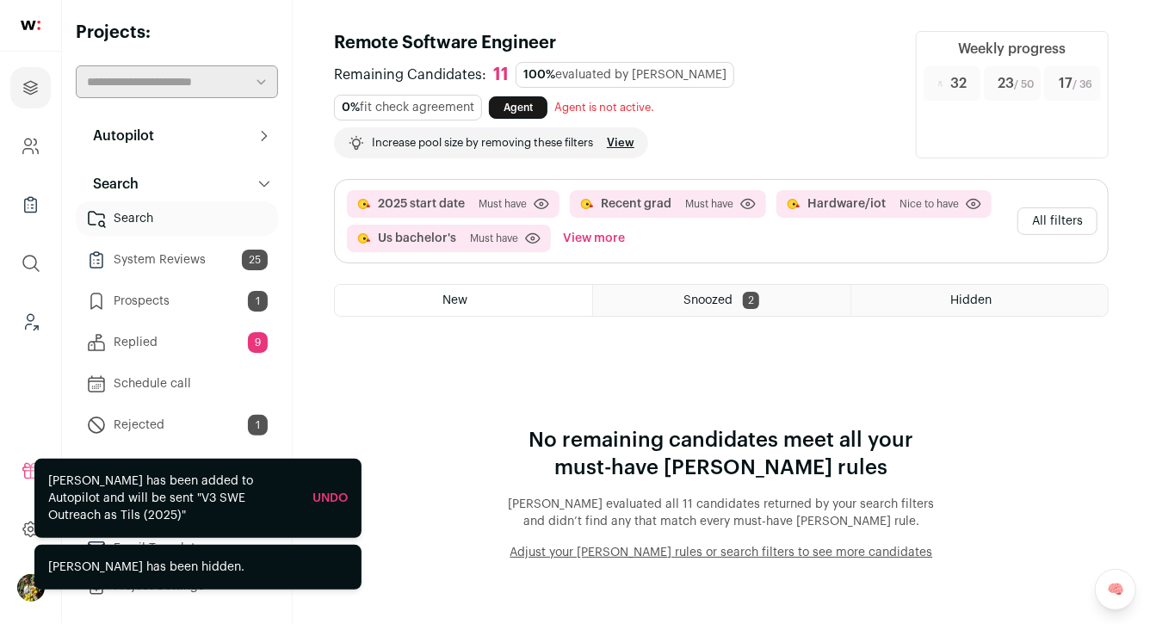
scroll to position [0, 0]
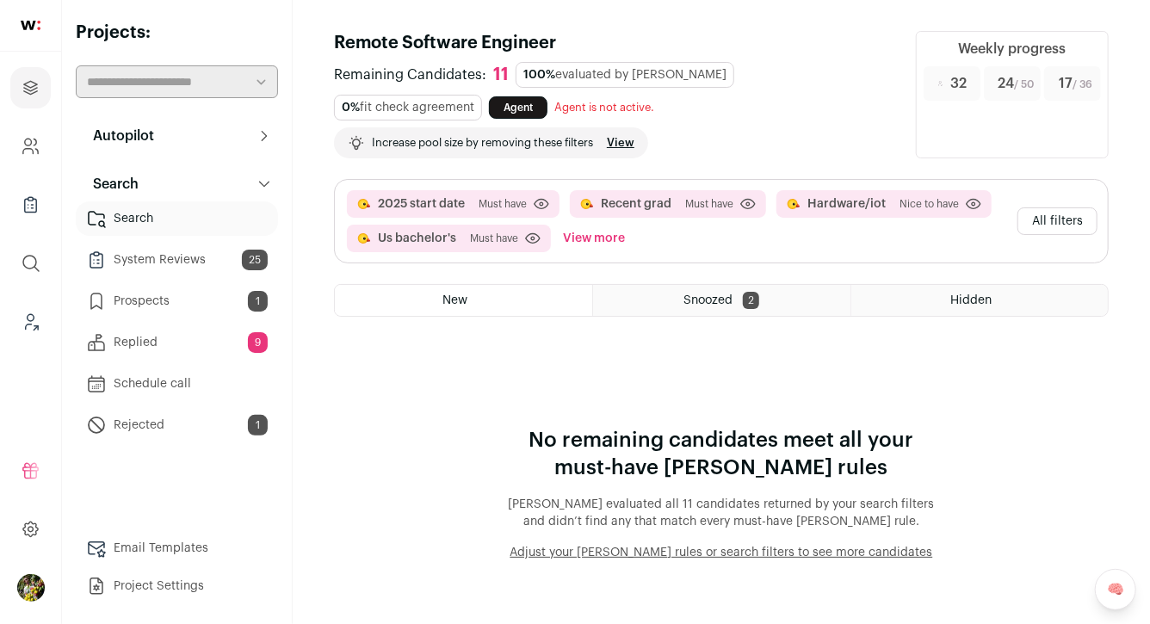
click at [1055, 222] on button "All filters" at bounding box center [1058, 221] width 80 height 28
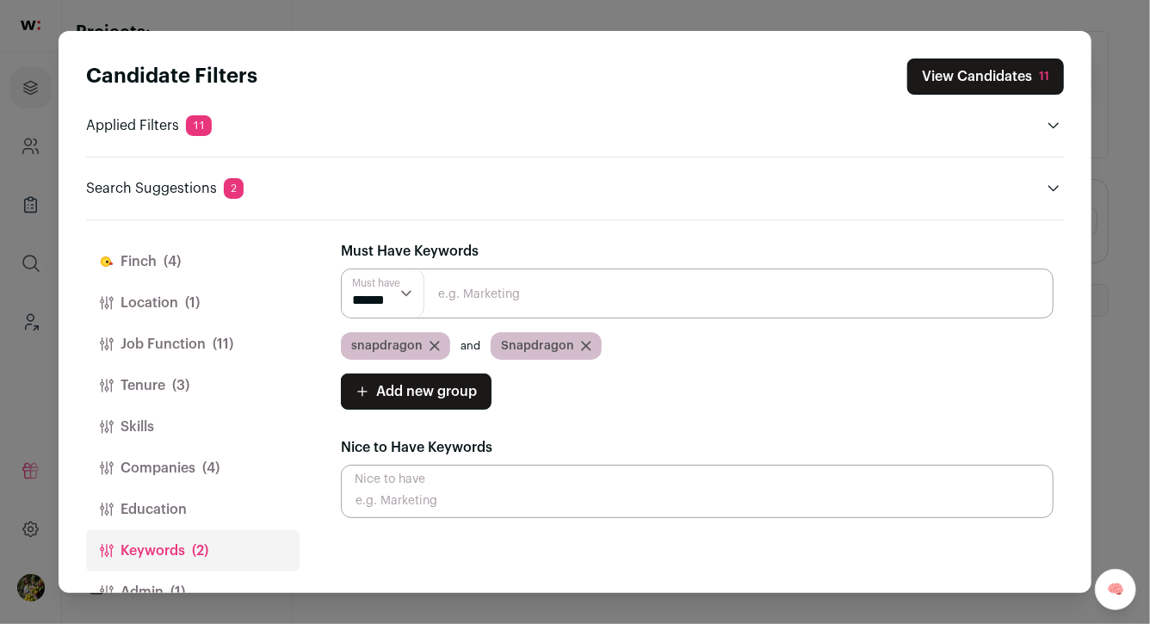
click at [194, 293] on span "(1)" at bounding box center [192, 303] width 15 height 21
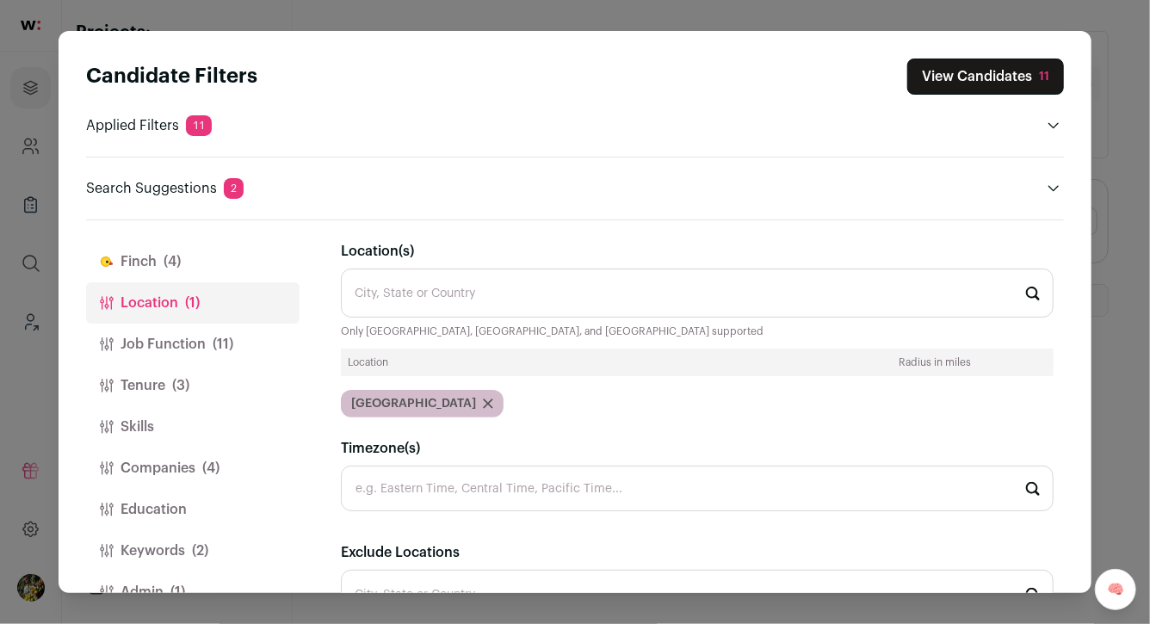
click at [211, 358] on button "Job Function (11)" at bounding box center [193, 344] width 214 height 41
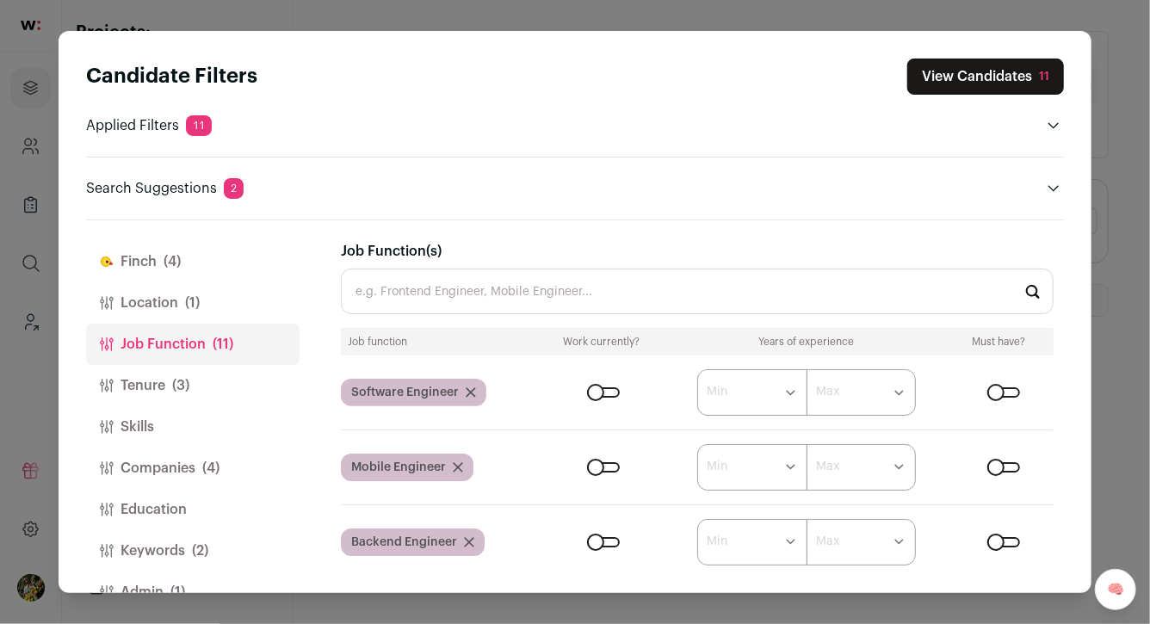
click at [201, 383] on button "Tenure (3)" at bounding box center [193, 385] width 214 height 41
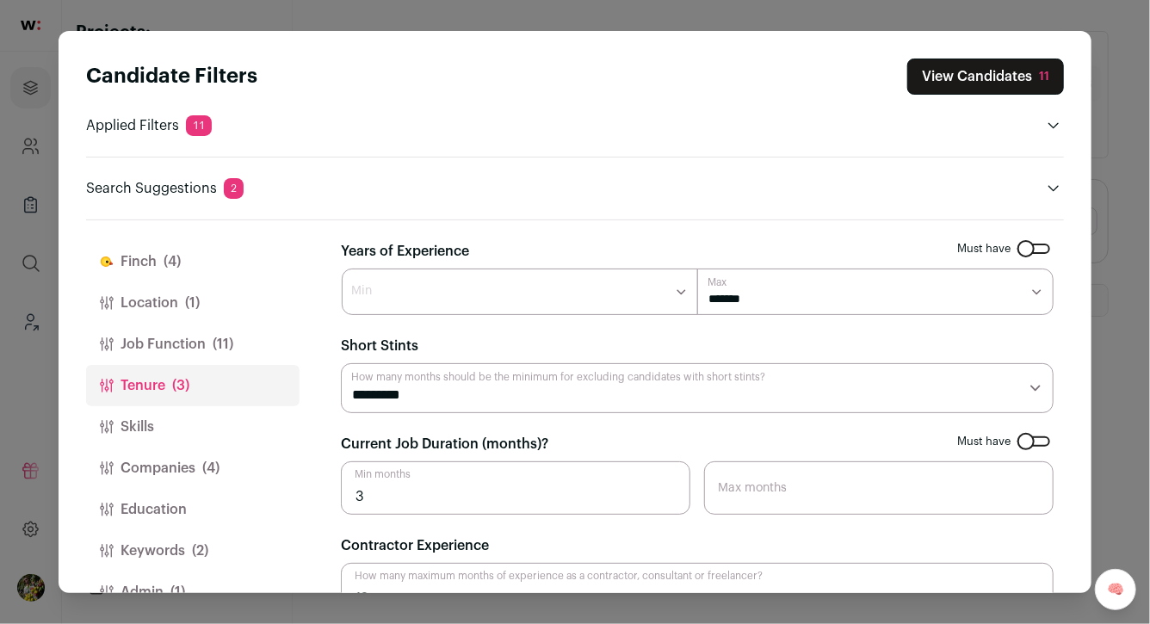
click at [732, 305] on select "******* ****** ******* ******* ******* ******* ******* ******* ******* ******* …" at bounding box center [875, 292] width 356 height 46
select select "*"
click at [697, 269] on select "******* ****** ******* ******* ******* ******* ******* ******* ******* ******* …" at bounding box center [875, 292] width 356 height 46
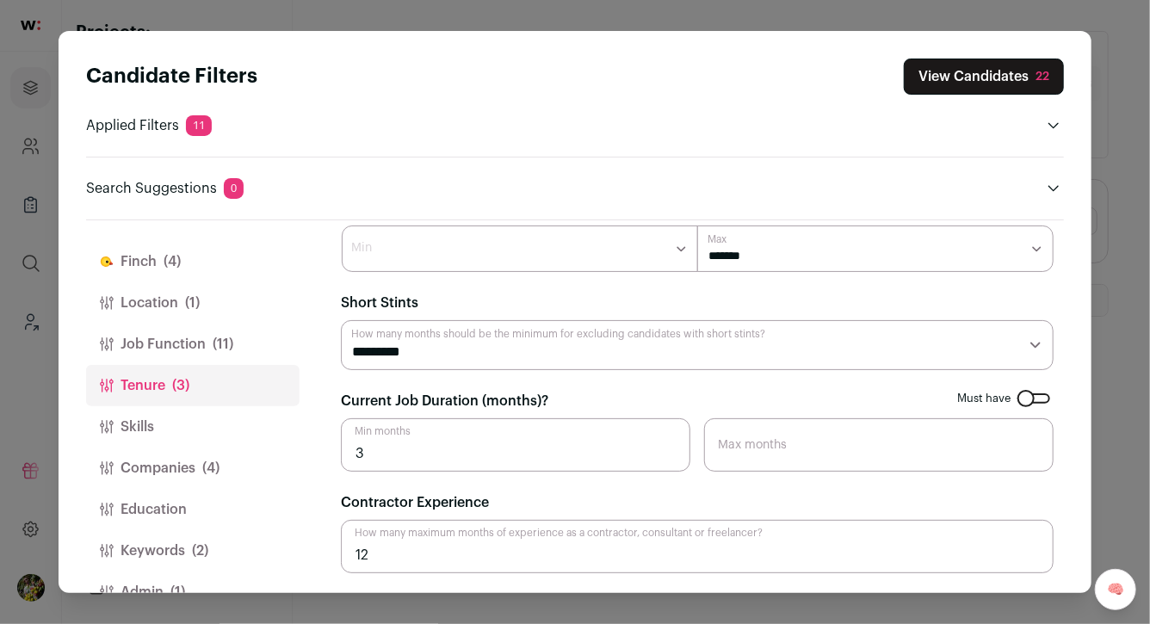
click at [195, 429] on button "Skills" at bounding box center [193, 426] width 214 height 41
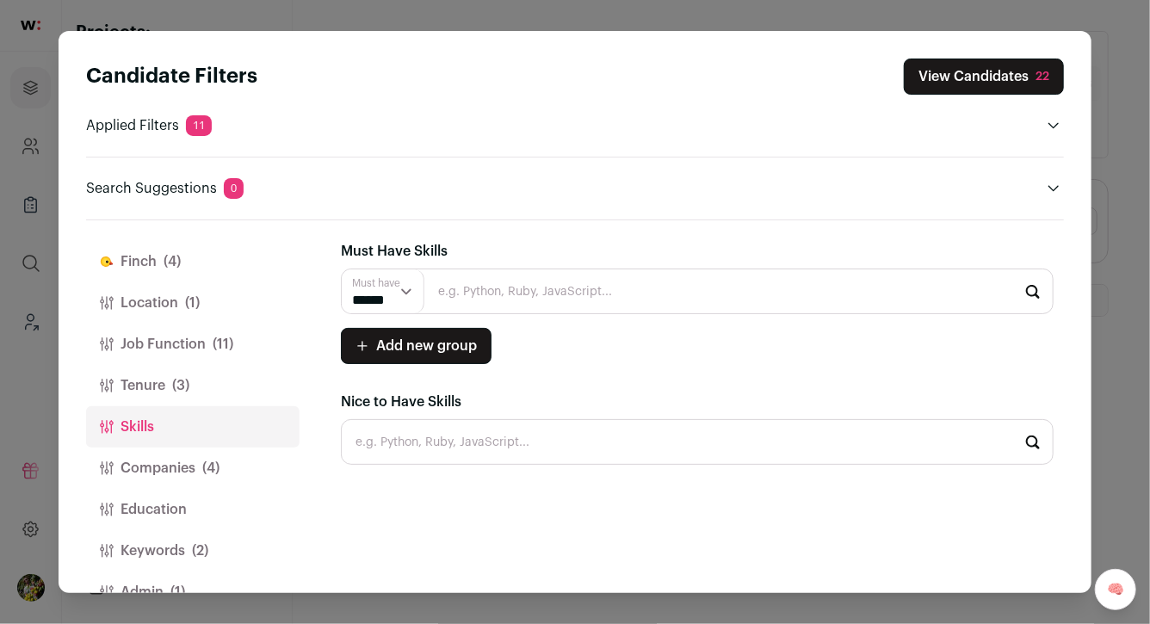
click at [195, 469] on button "Companies (4)" at bounding box center [193, 468] width 214 height 41
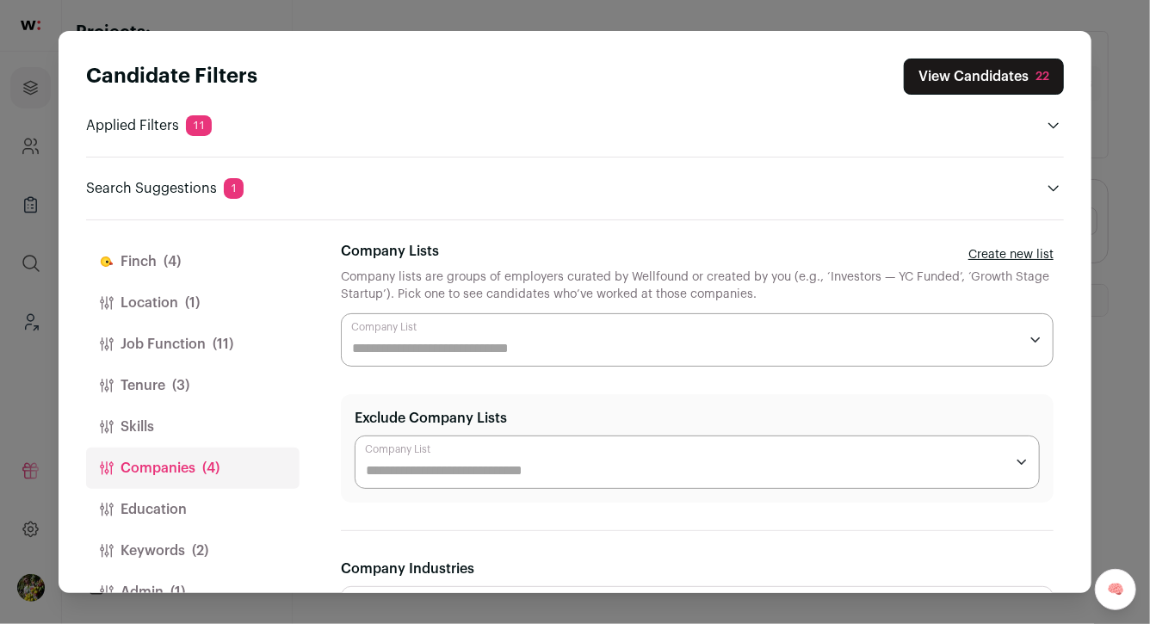
scroll to position [40, 0]
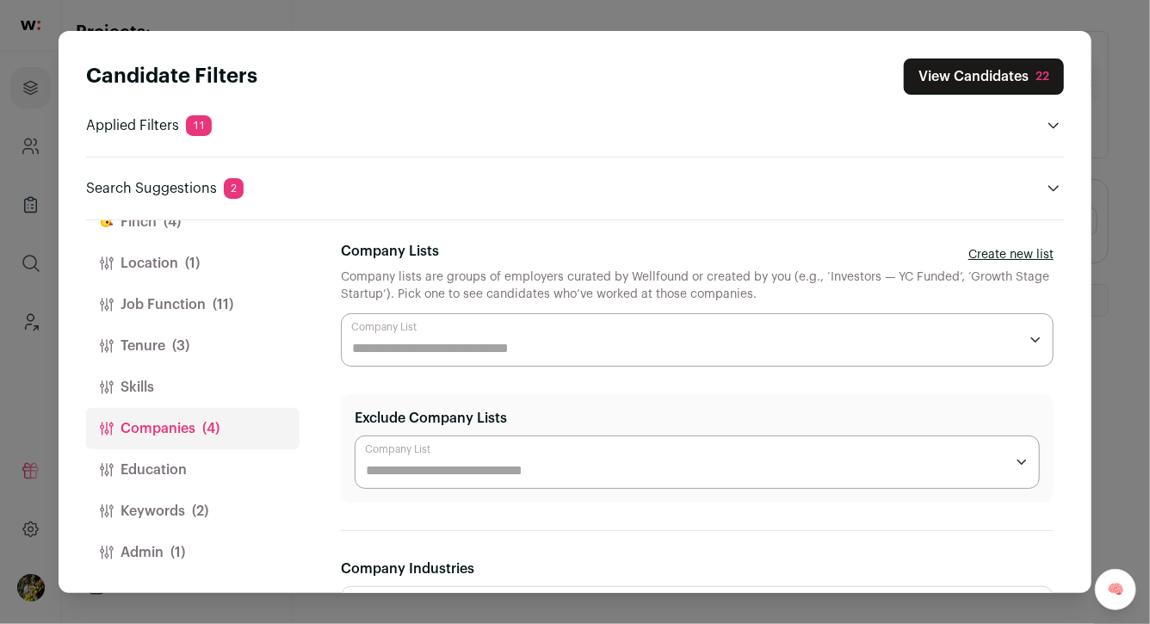
click at [195, 470] on button "Education" at bounding box center [193, 469] width 214 height 41
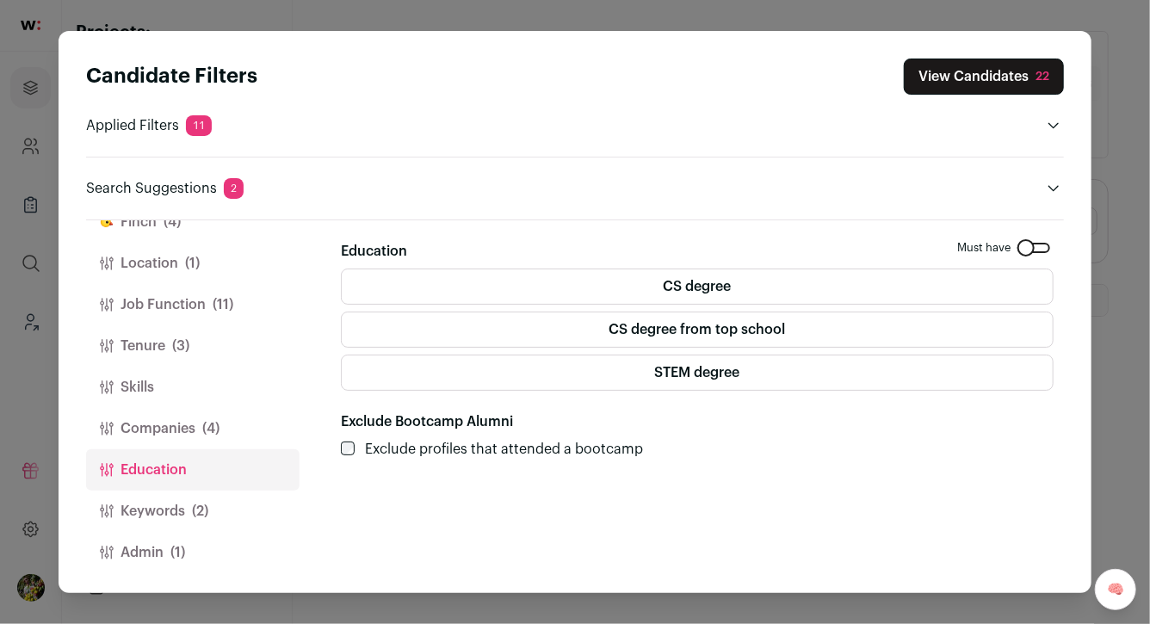
click at [202, 501] on span "(2)" at bounding box center [200, 511] width 16 height 21
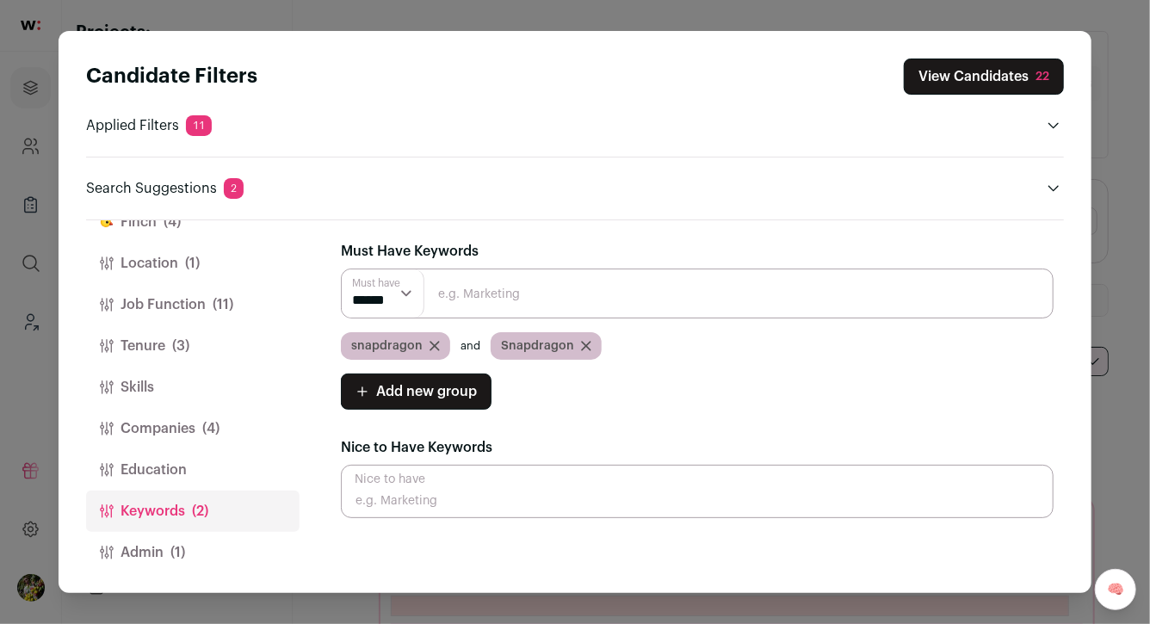
click at [202, 536] on button "Admin (1)" at bounding box center [193, 552] width 214 height 41
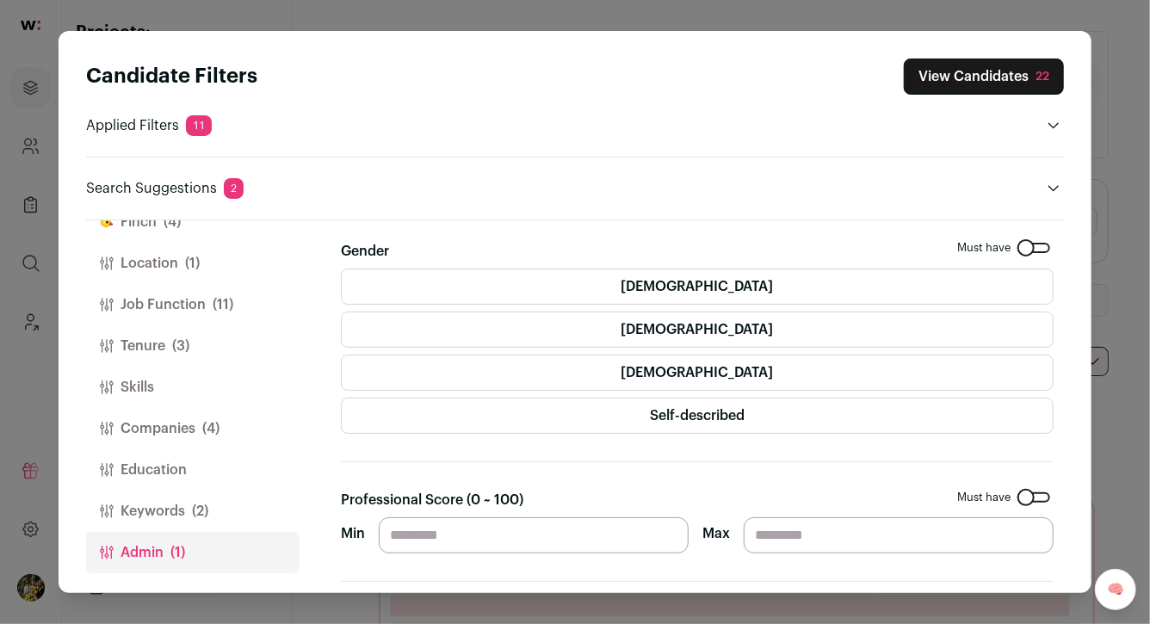
click at [207, 512] on span "(2)" at bounding box center [200, 511] width 16 height 21
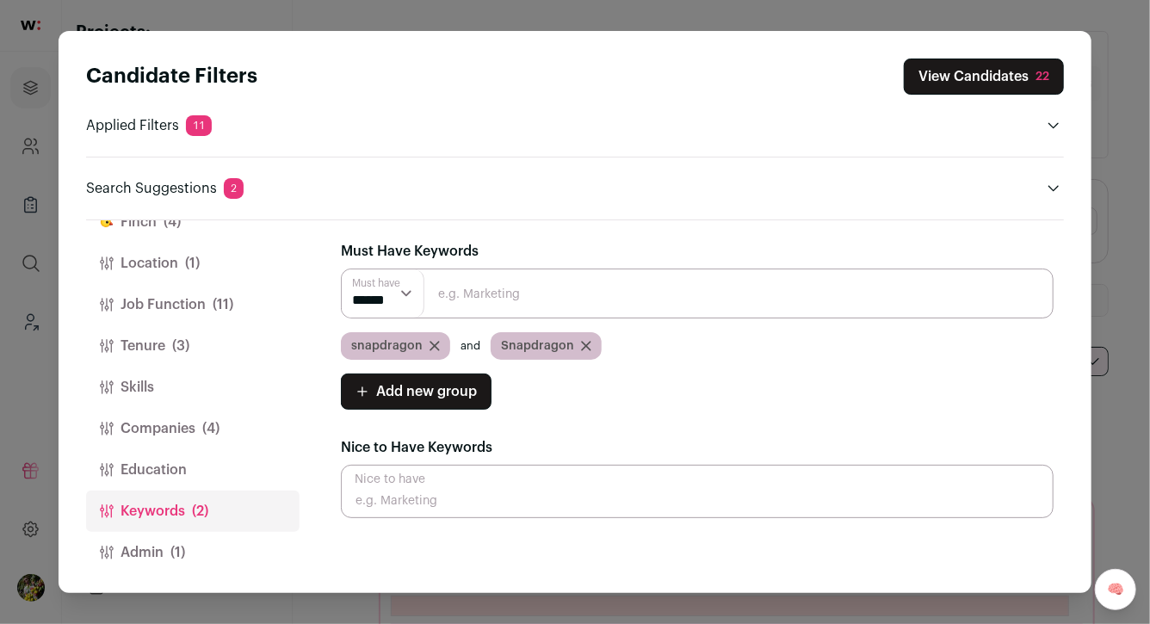
click at [392, 287] on select "****** ******" at bounding box center [383, 293] width 83 height 48
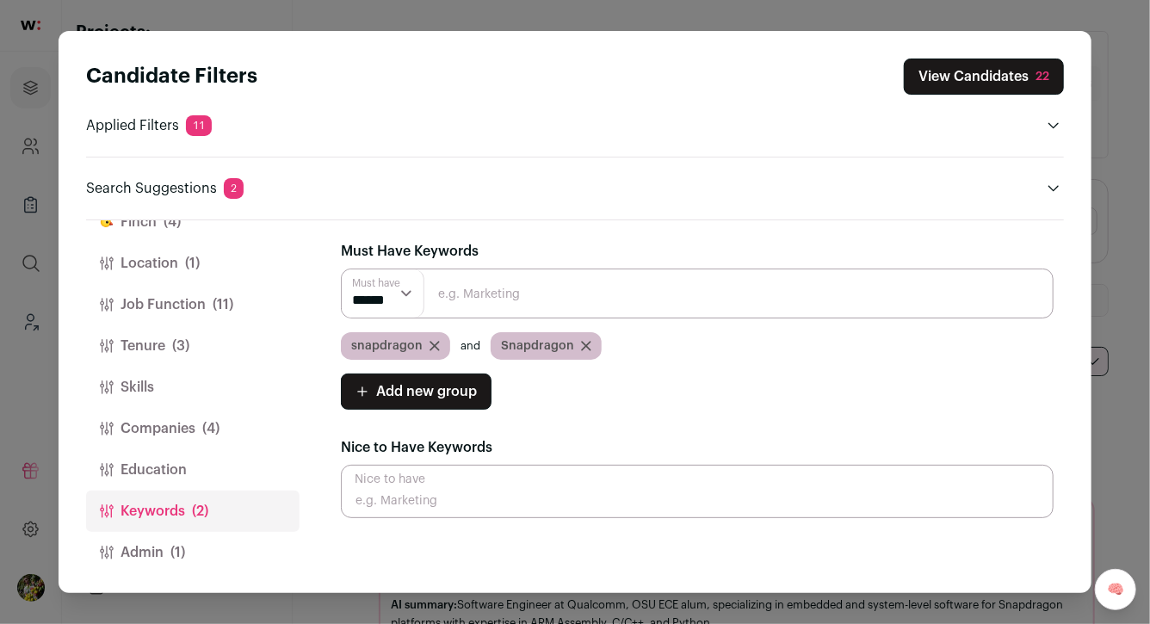
select select "**"
click at [342, 269] on select "****** ******" at bounding box center [383, 293] width 83 height 48
click at [573, 344] on icon "Close modal via background" at bounding box center [577, 346] width 9 height 9
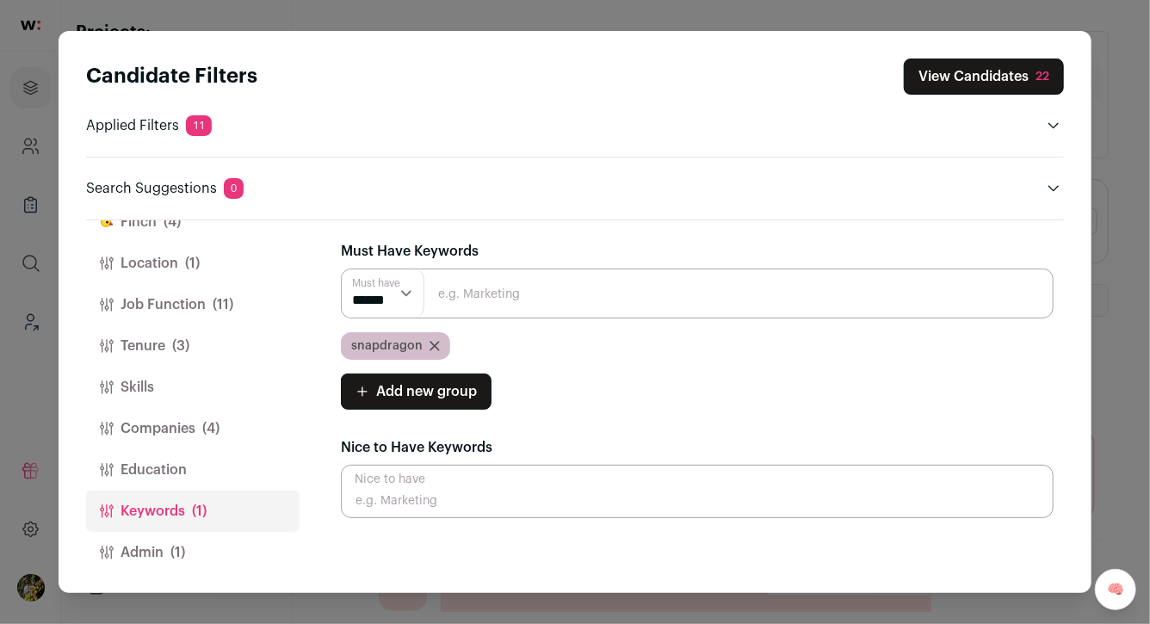
click at [976, 81] on button "View Candidates 22" at bounding box center [984, 77] width 160 height 36
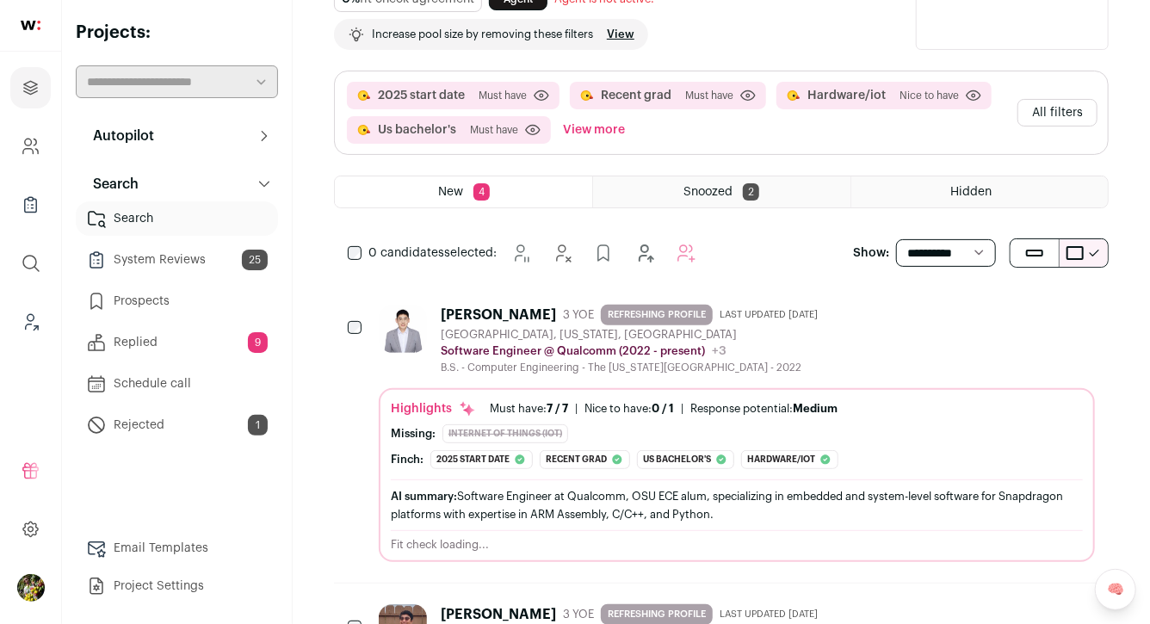
scroll to position [165, 0]
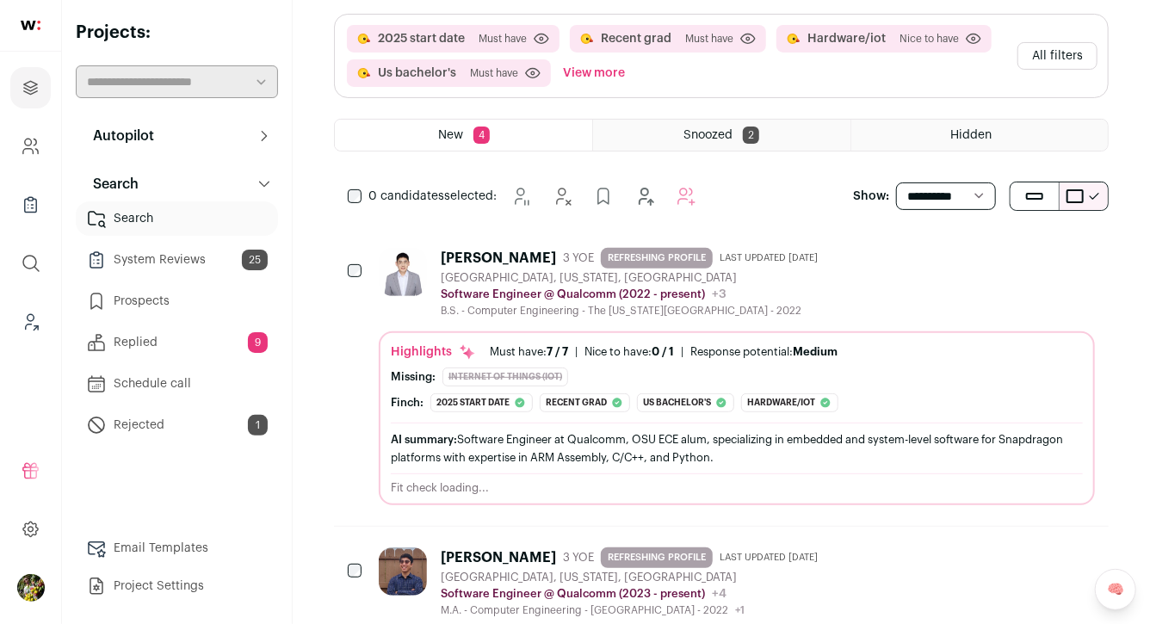
click at [889, 253] on div "Yuxuan Han 3 YOE REFRESHING PROFILE Last updated 7/28/2025 San Diego, Californi…" at bounding box center [737, 283] width 716 height 70
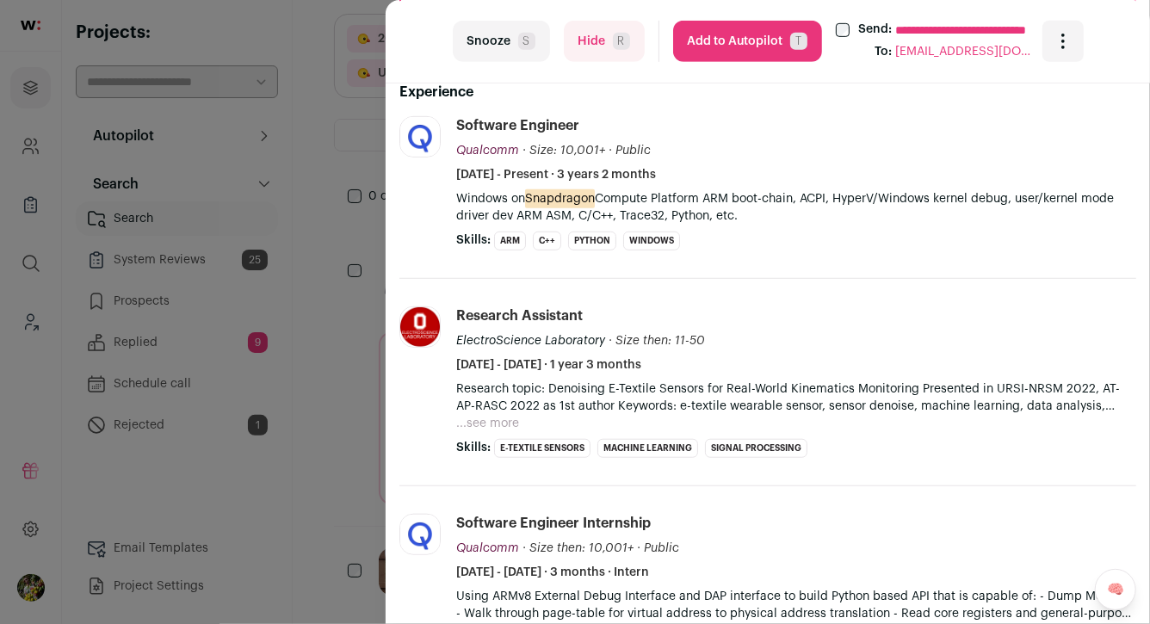
scroll to position [440, 0]
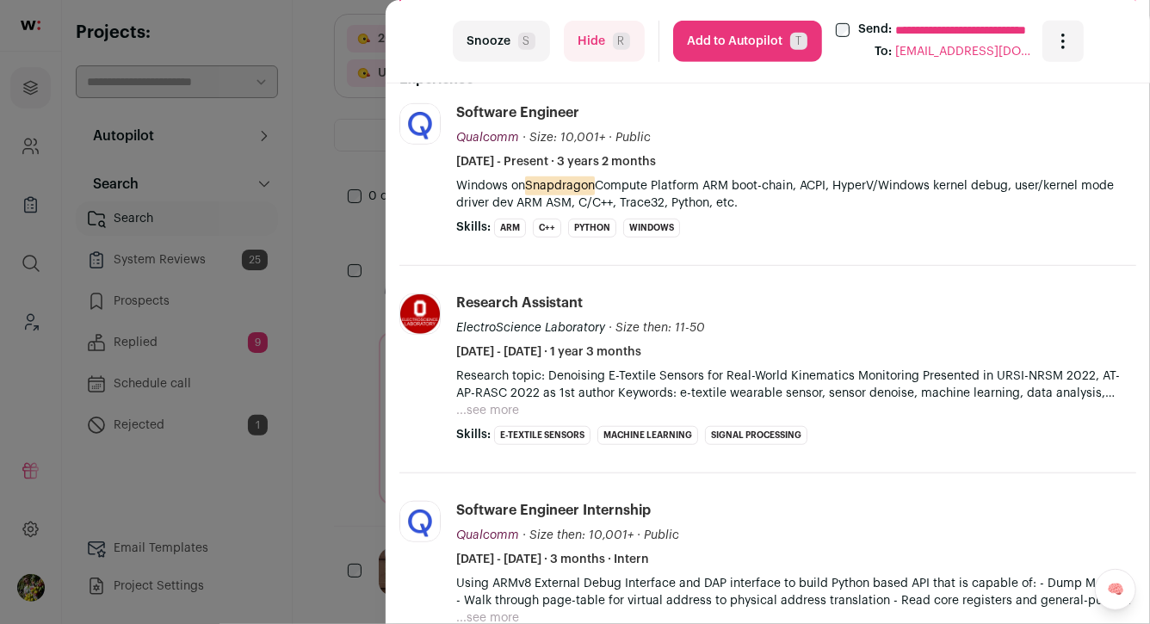
click at [721, 46] on button "Add to Autopilot T" at bounding box center [747, 41] width 149 height 41
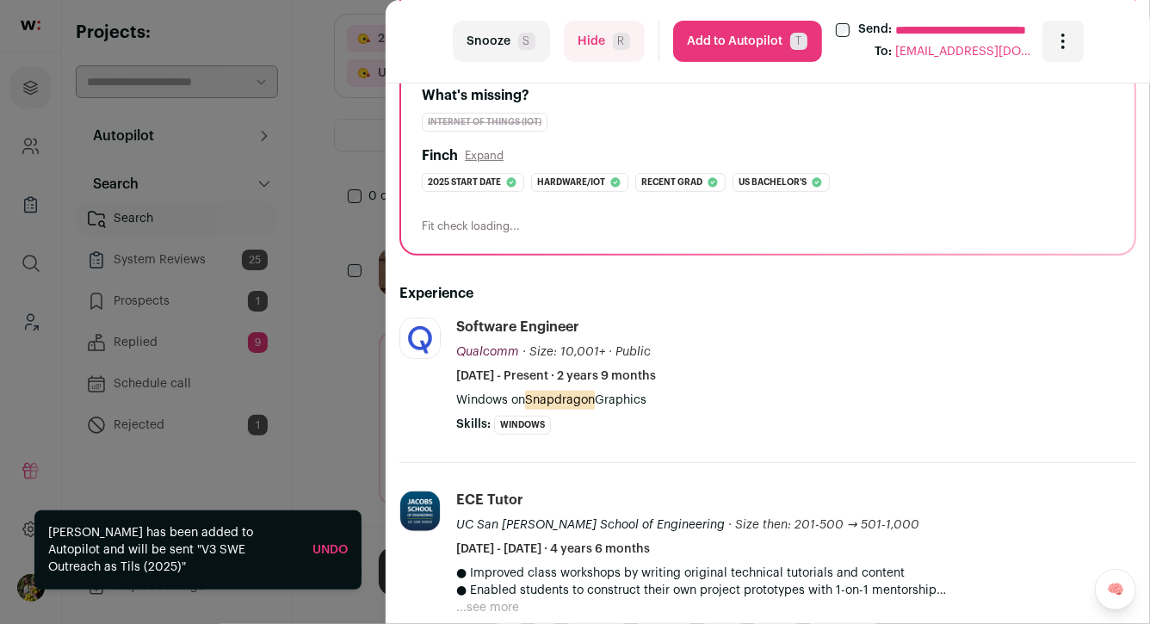
scroll to position [232, 0]
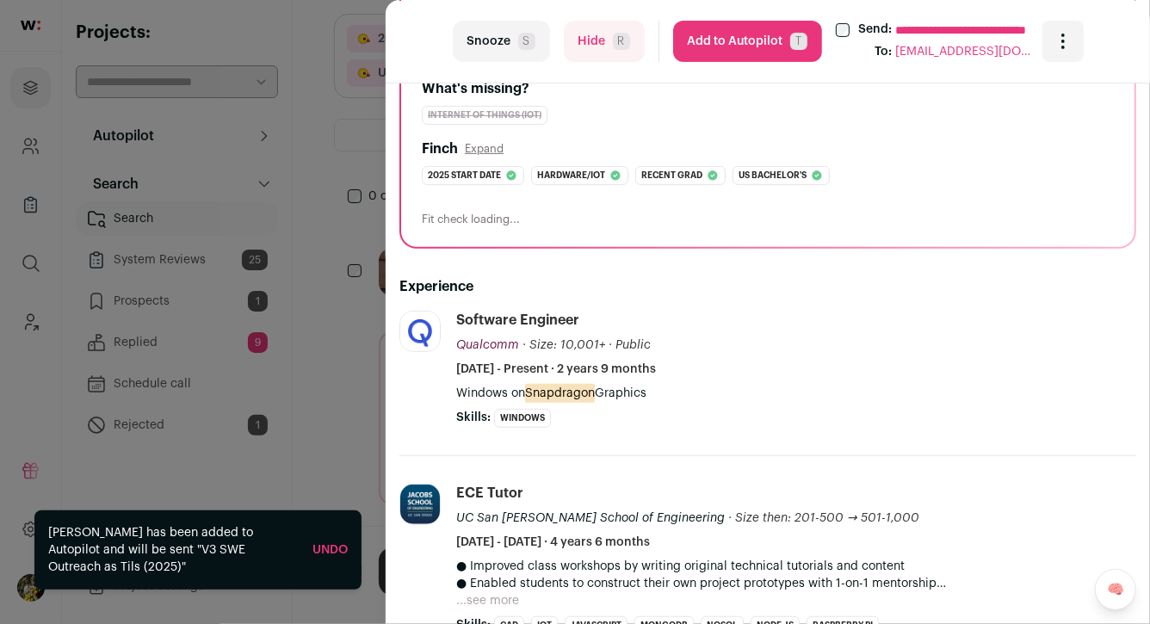
click at [725, 34] on button "Add to Autopilot T" at bounding box center [747, 41] width 149 height 41
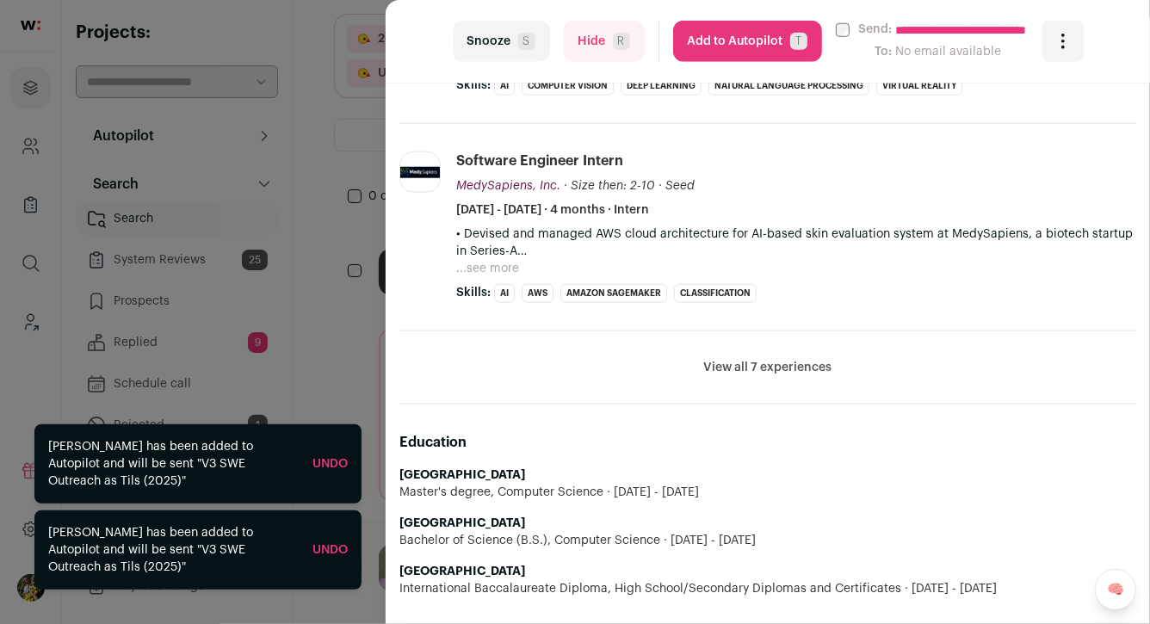
scroll to position [765, 0]
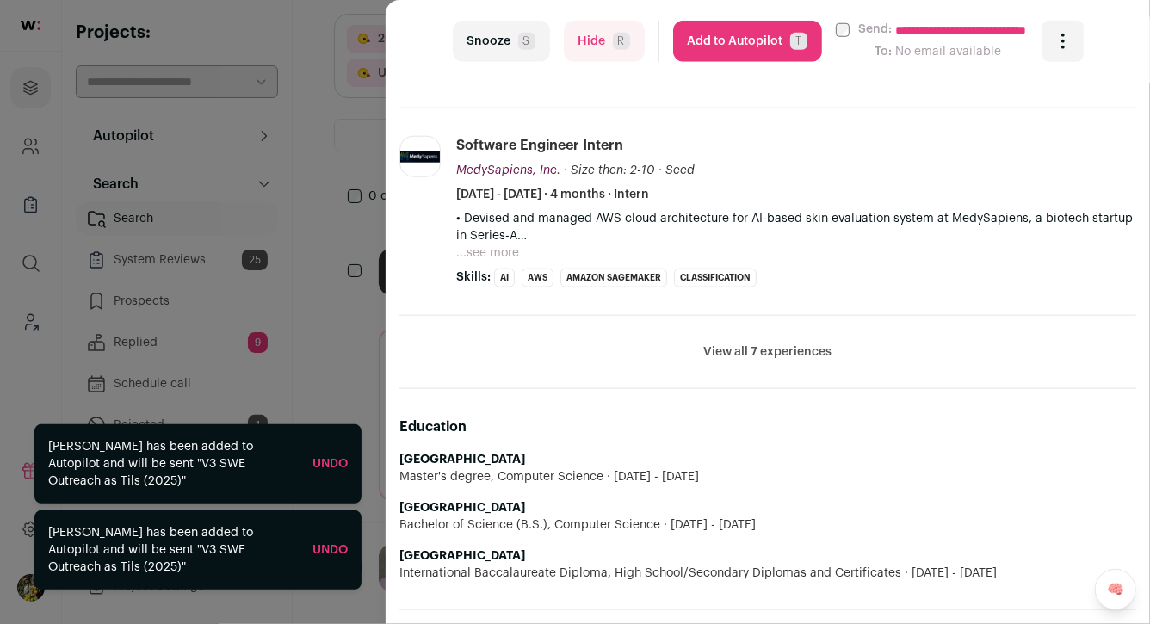
click at [774, 348] on button "View all 7 experiences" at bounding box center [768, 352] width 128 height 17
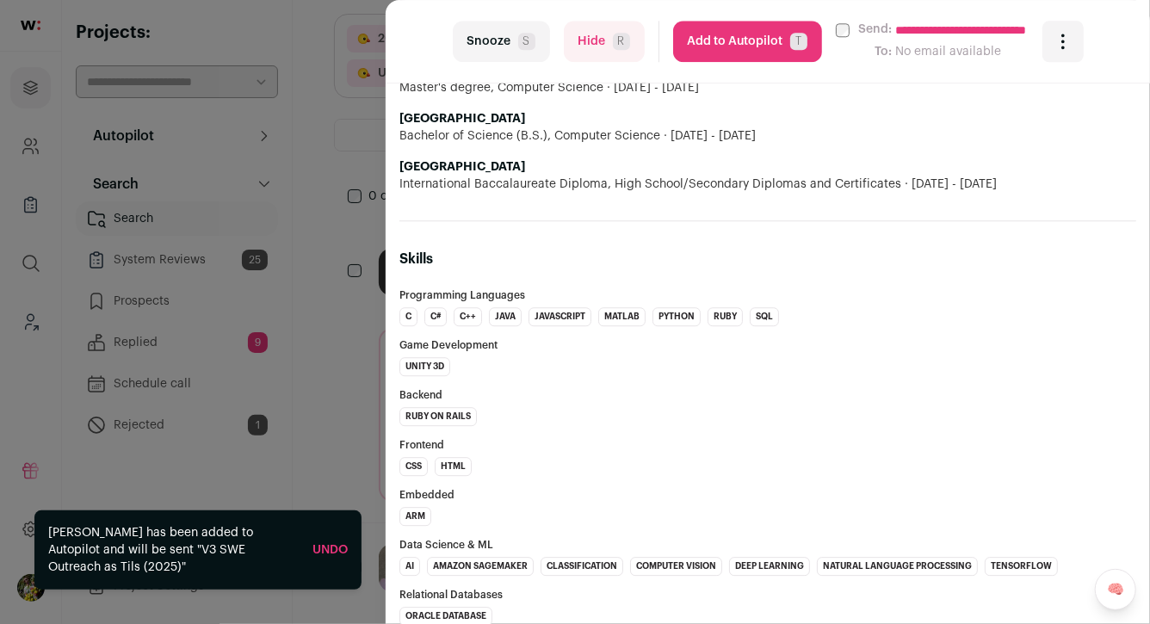
scroll to position [2170, 0]
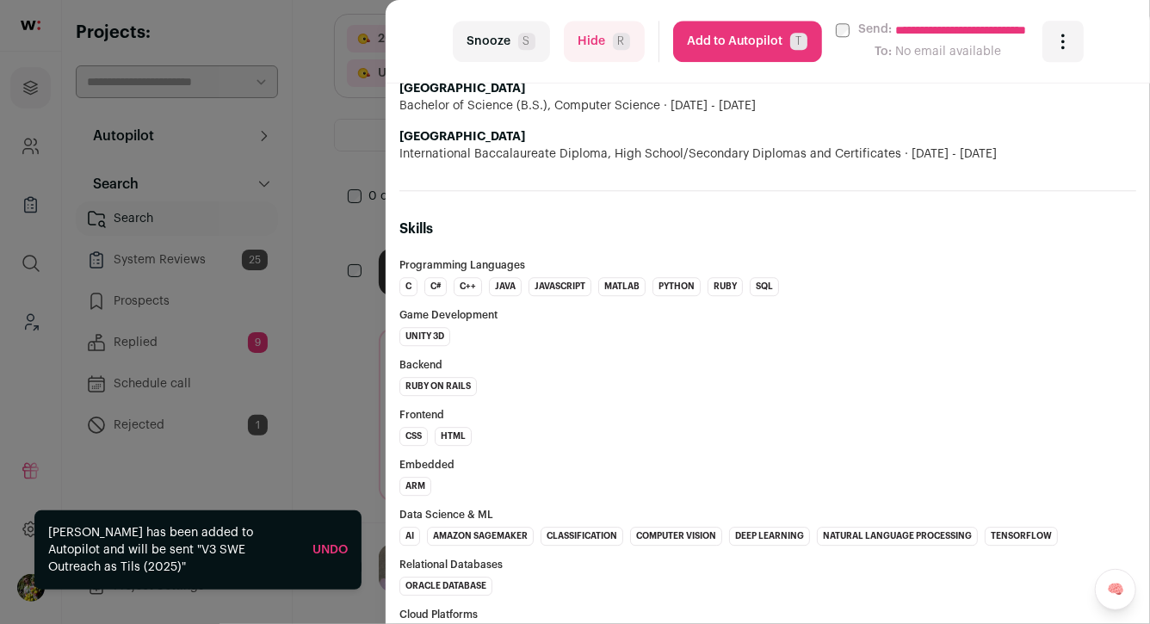
click at [770, 42] on button "Add to Autopilot T" at bounding box center [747, 41] width 149 height 41
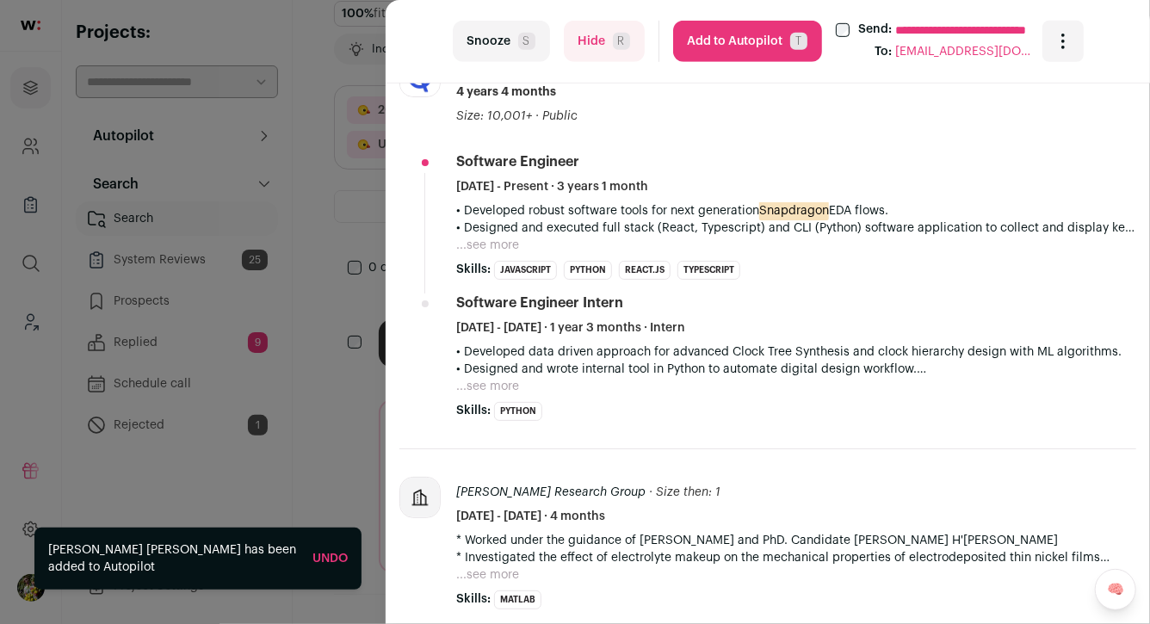
scroll to position [567, 0]
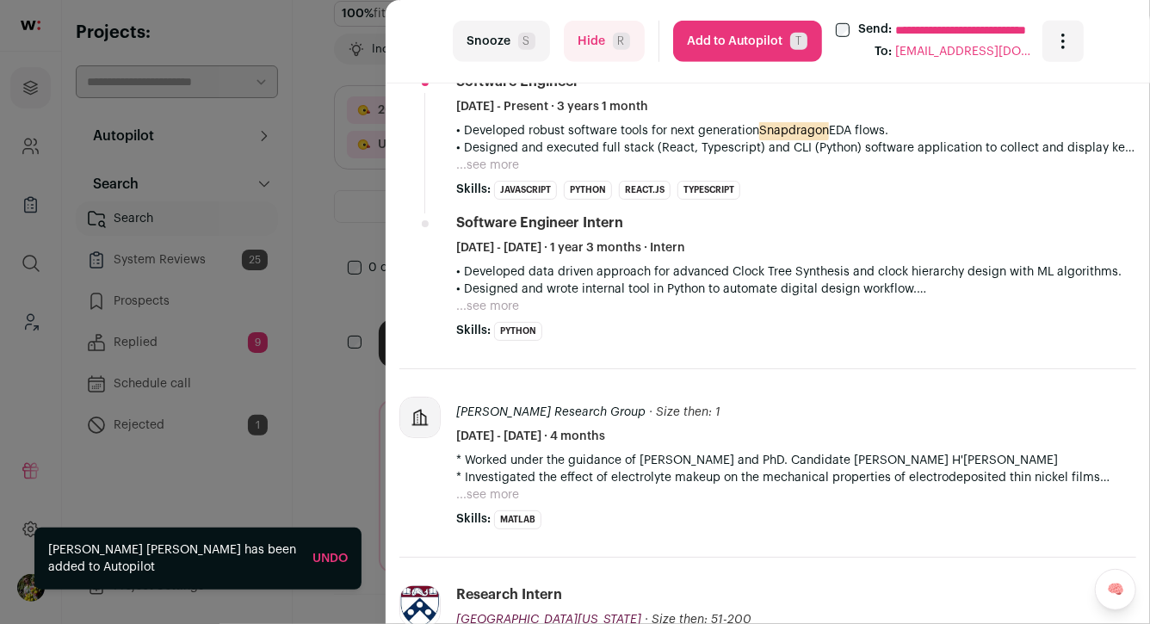
click at [771, 45] on button "Add to Autopilot T" at bounding box center [747, 41] width 149 height 41
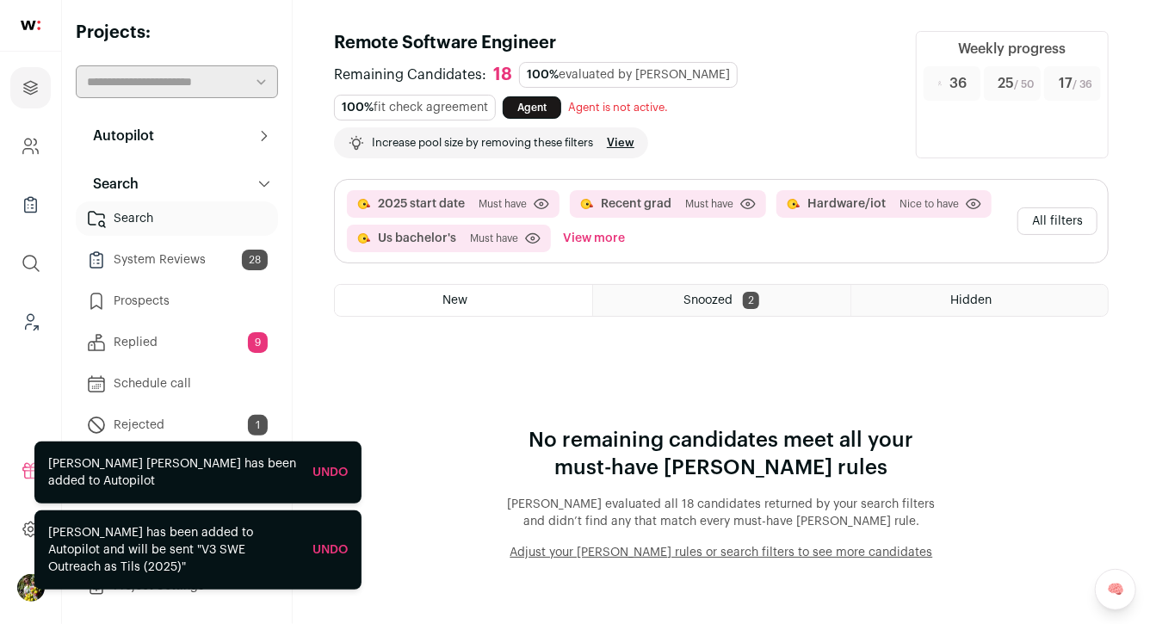
scroll to position [0, 0]
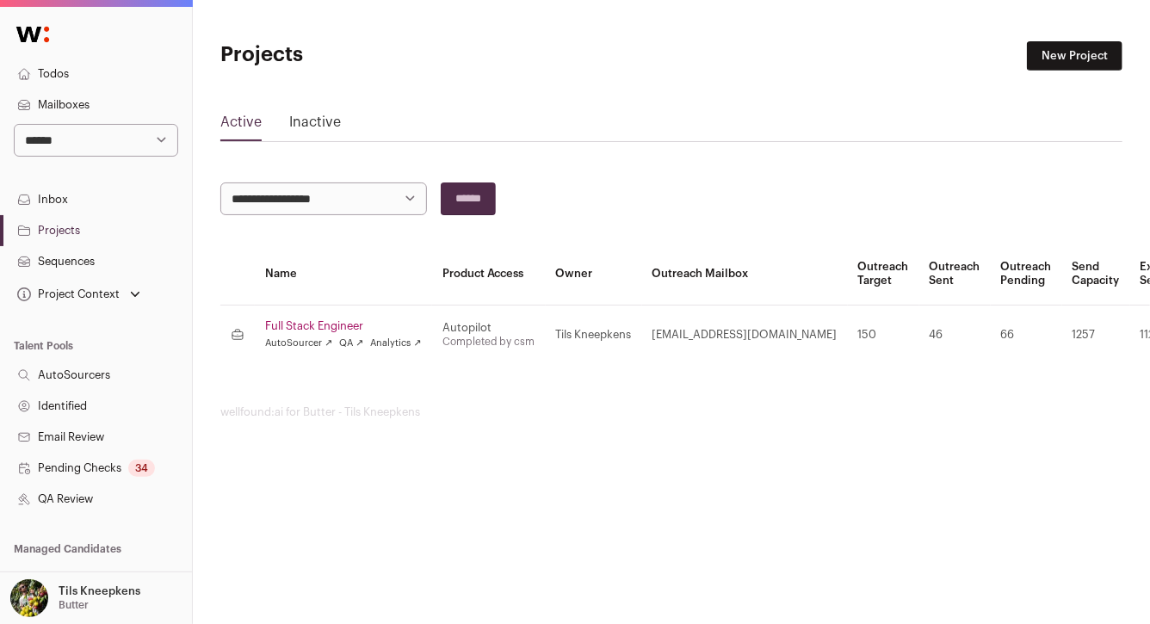
click at [67, 491] on link "QA Review" at bounding box center [96, 499] width 192 height 31
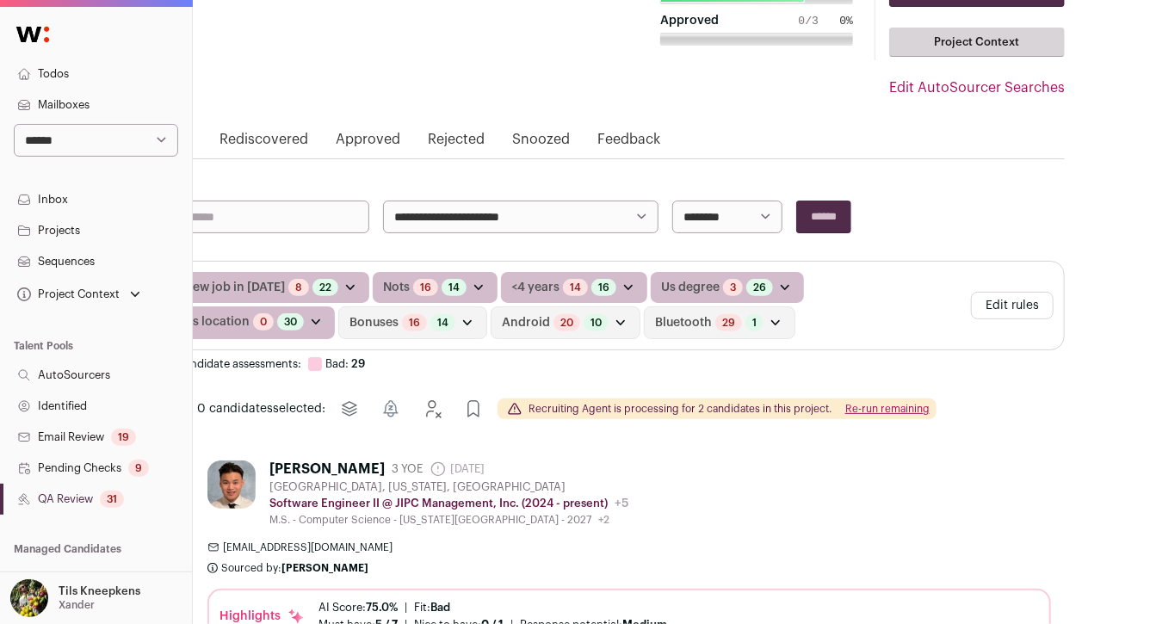
scroll to position [121, 0]
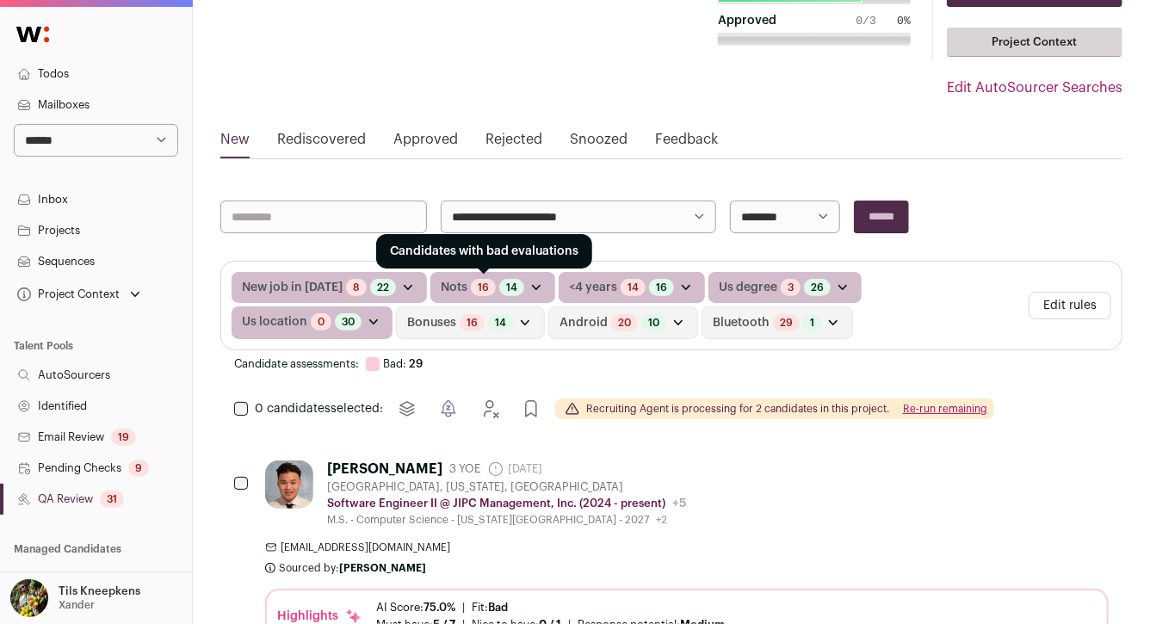
click at [478, 289] on link "16" at bounding box center [483, 288] width 11 height 14
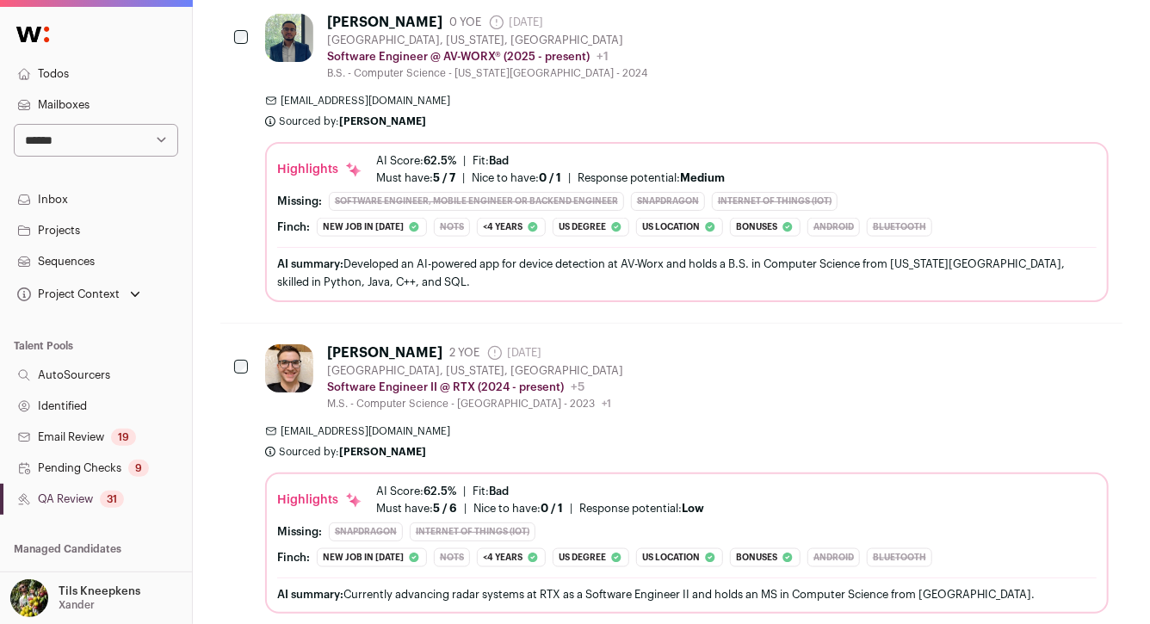
scroll to position [908, 0]
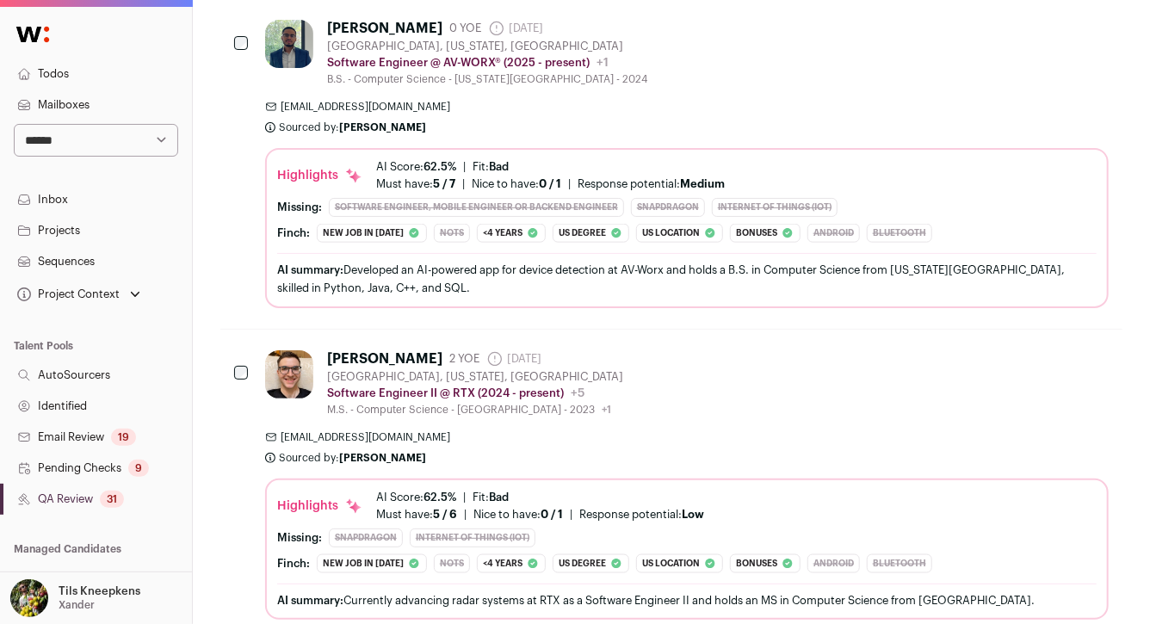
click at [501, 281] on div "AI summary: Developed an AI-powered app for device detection at AV-Worx and hol…" at bounding box center [687, 279] width 820 height 36
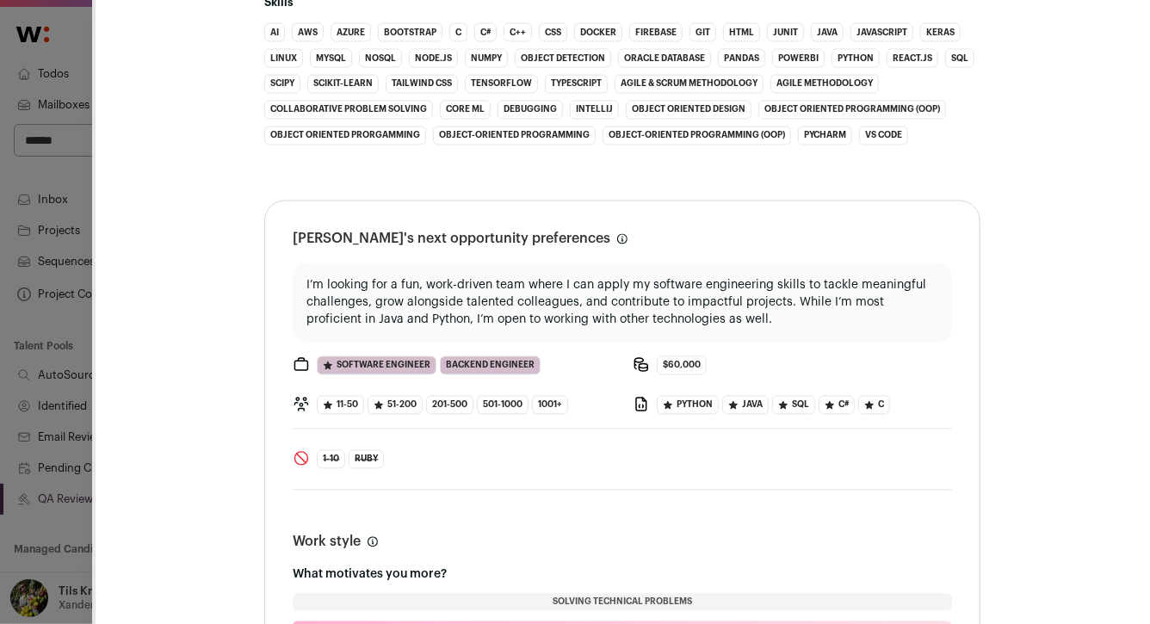
scroll to position [1508, 0]
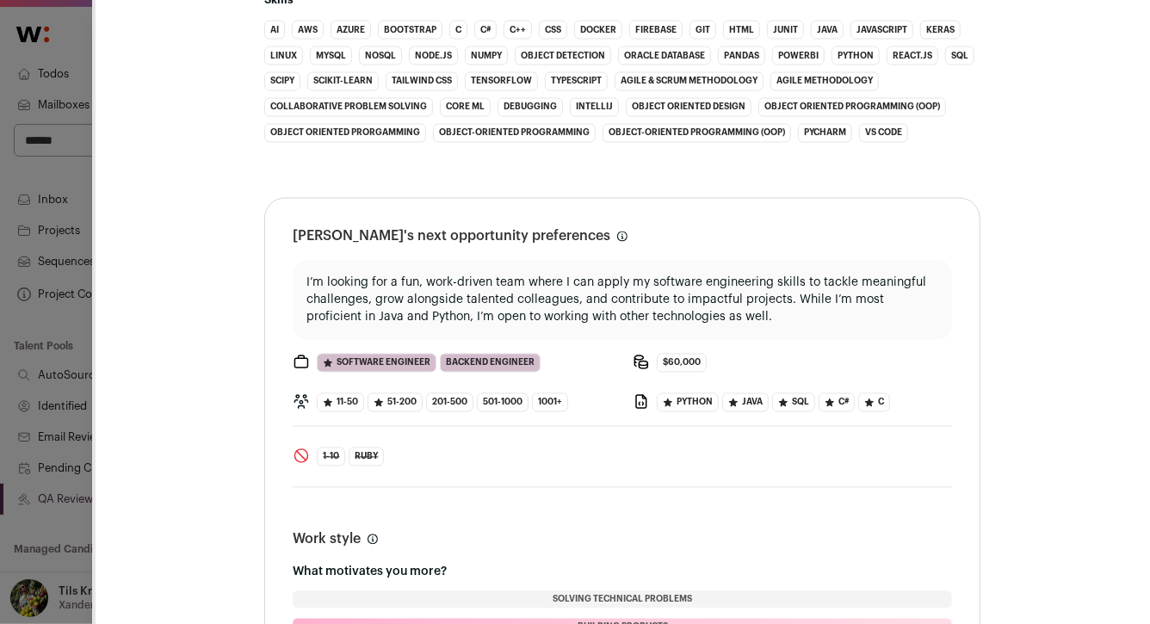
click at [47, 281] on div "**********" at bounding box center [575, 312] width 1150 height 624
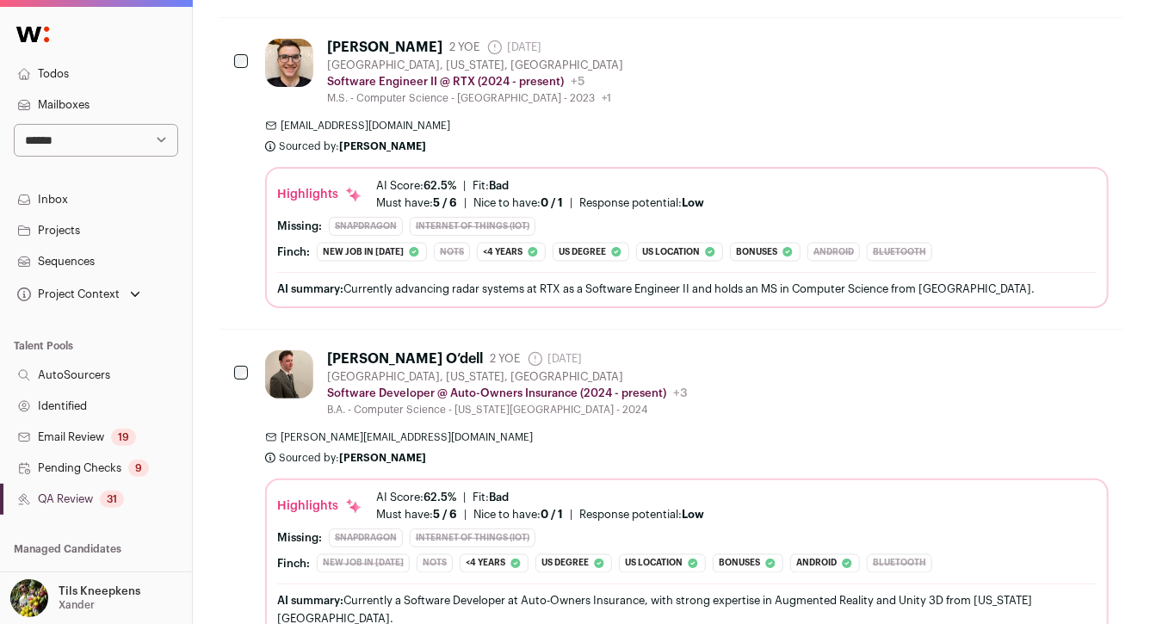
scroll to position [1236, 0]
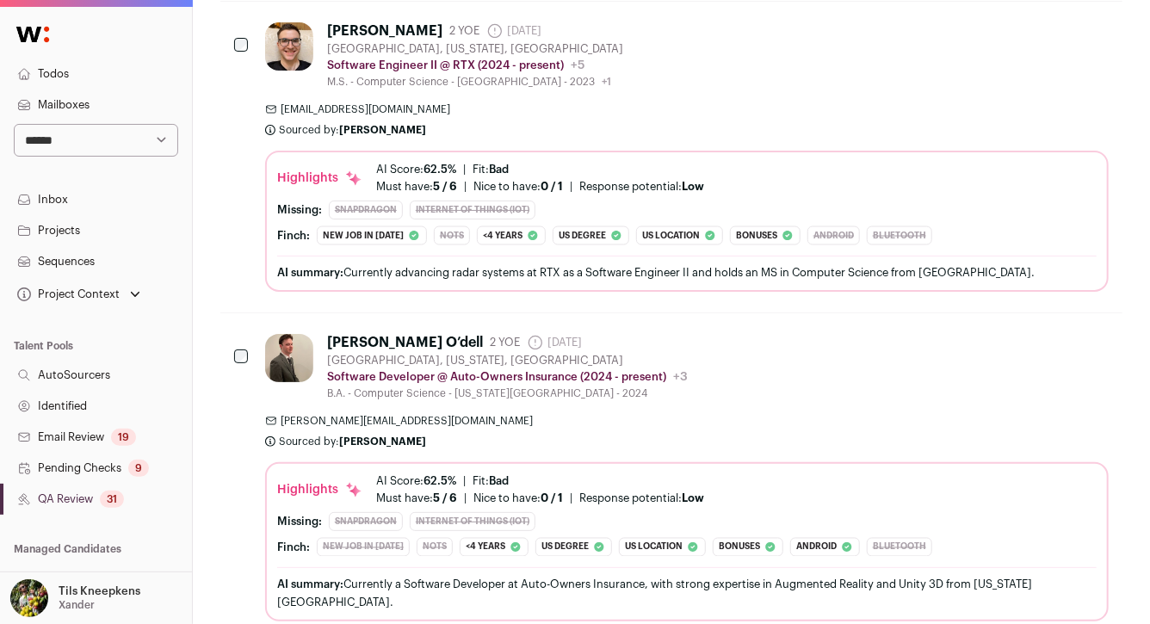
click at [480, 121] on div "[EMAIL_ADDRESS][DOMAIN_NAME] Sourced by: [PERSON_NAME] Sourced [DATE]" at bounding box center [687, 119] width 844 height 34
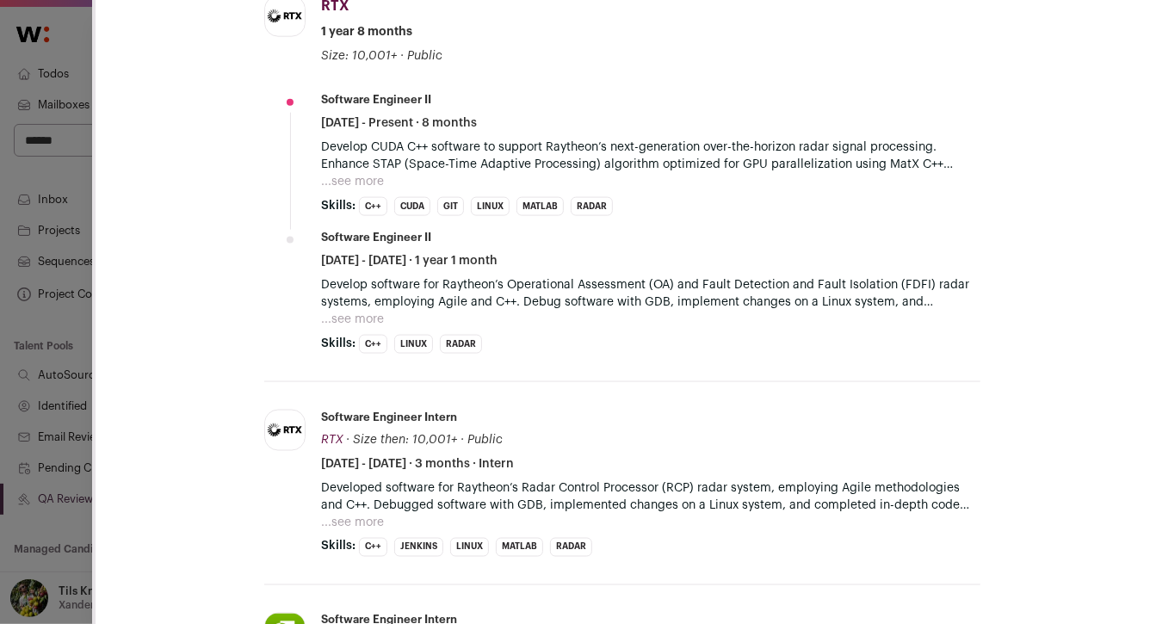
scroll to position [1063, 0]
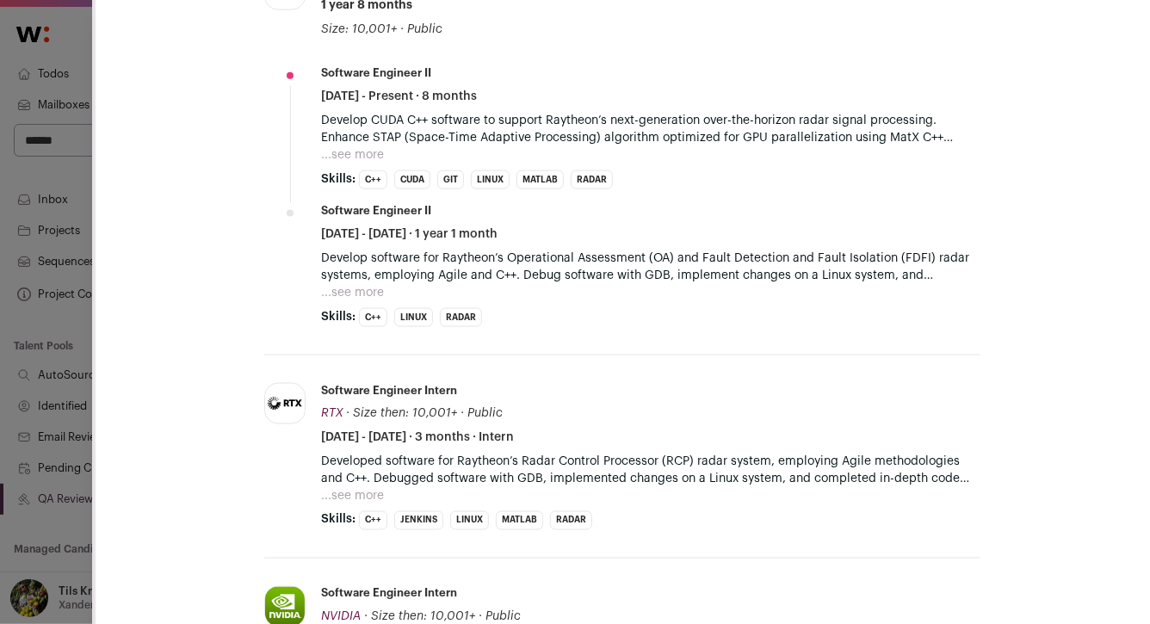
click at [373, 157] on button "...see more" at bounding box center [352, 154] width 63 height 17
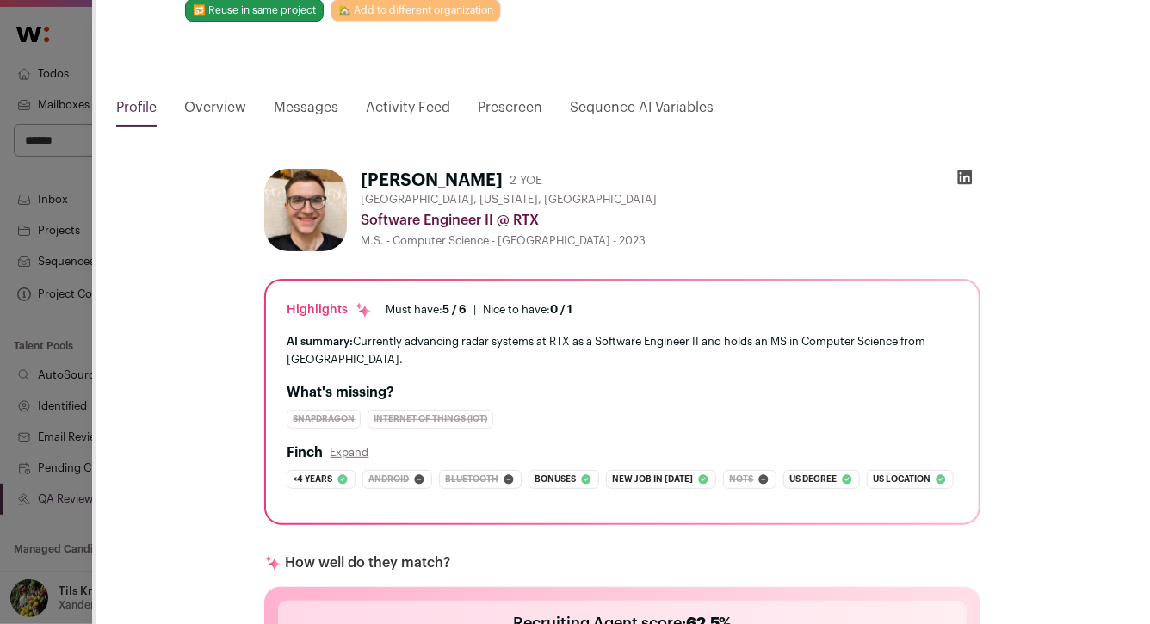
scroll to position [0, 0]
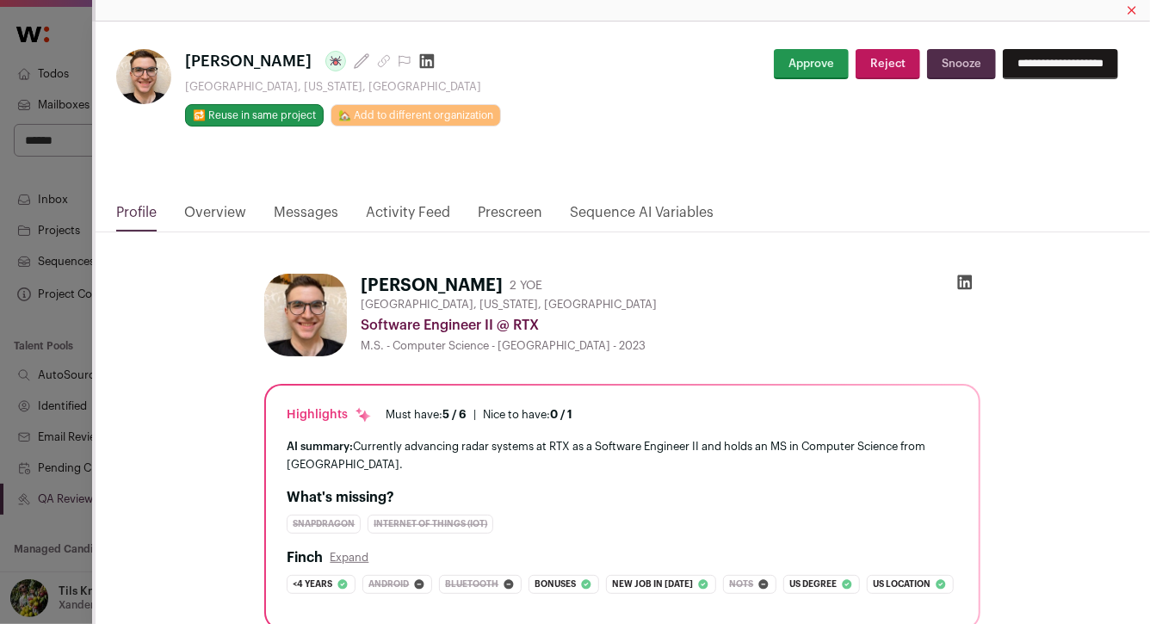
click at [811, 67] on button "Approve" at bounding box center [811, 64] width 75 height 30
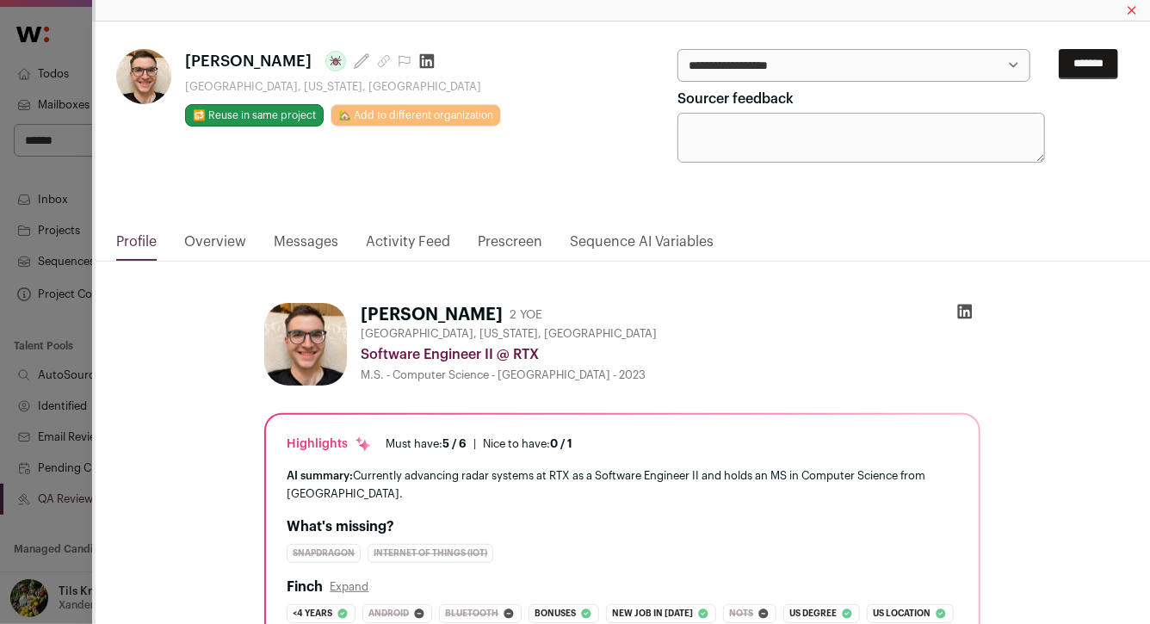
click at [811, 67] on select "**********" at bounding box center [854, 65] width 352 height 33
select select "*****"
click at [678, 49] on select "**********" at bounding box center [854, 65] width 352 height 33
click at [1089, 64] on input "*******" at bounding box center [1088, 64] width 59 height 30
